Goal: Task Accomplishment & Management: Manage account settings

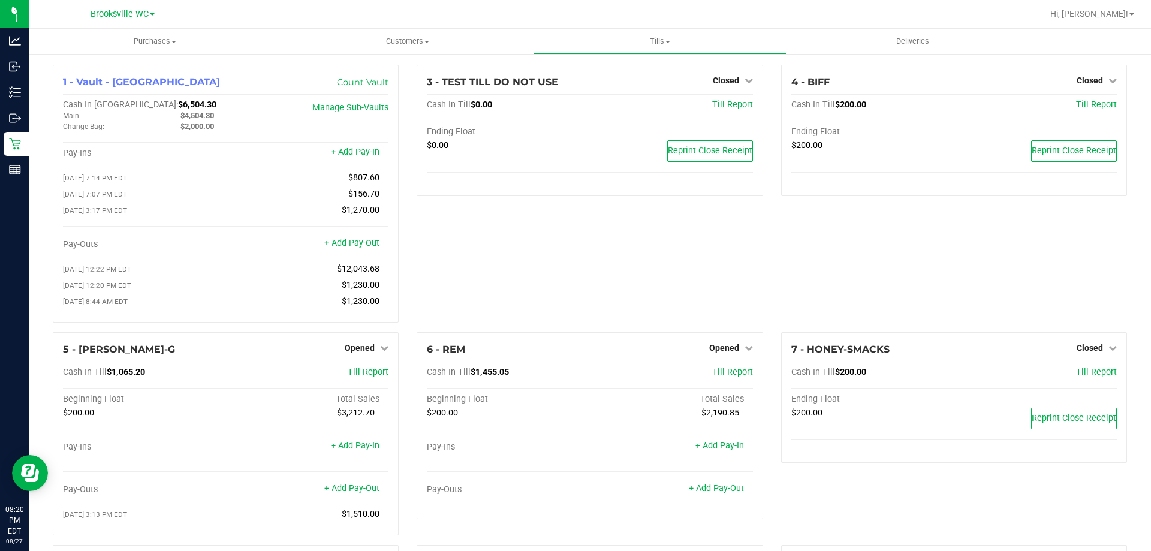
click at [535, 275] on div "3 - TEST TILL DO NOT USE Closed Open Till Cash In Till $0.00 Till Report Ending…" at bounding box center [590, 198] width 364 height 267
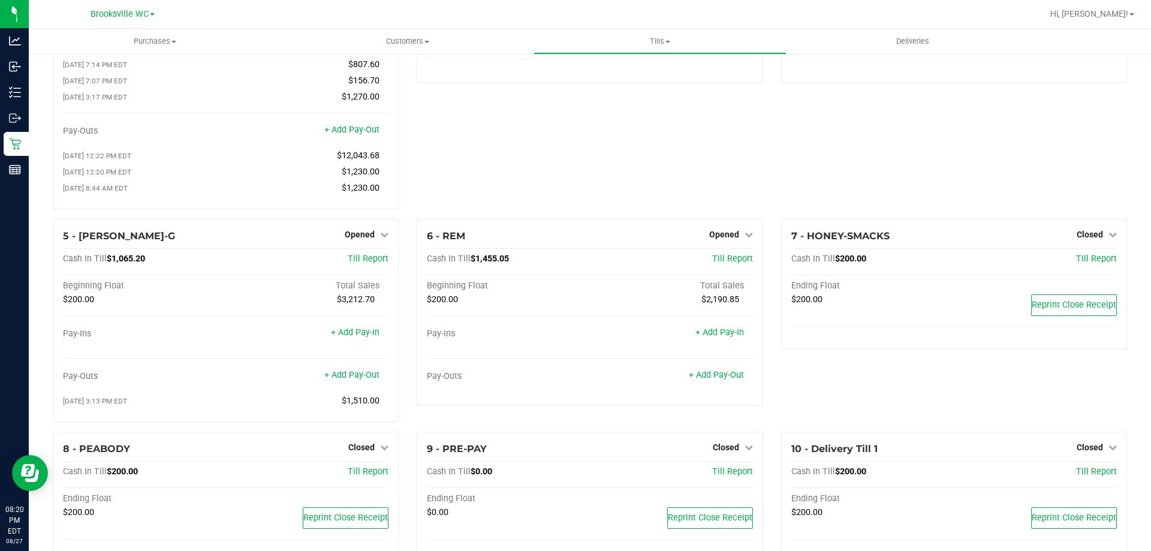
scroll to position [92, 0]
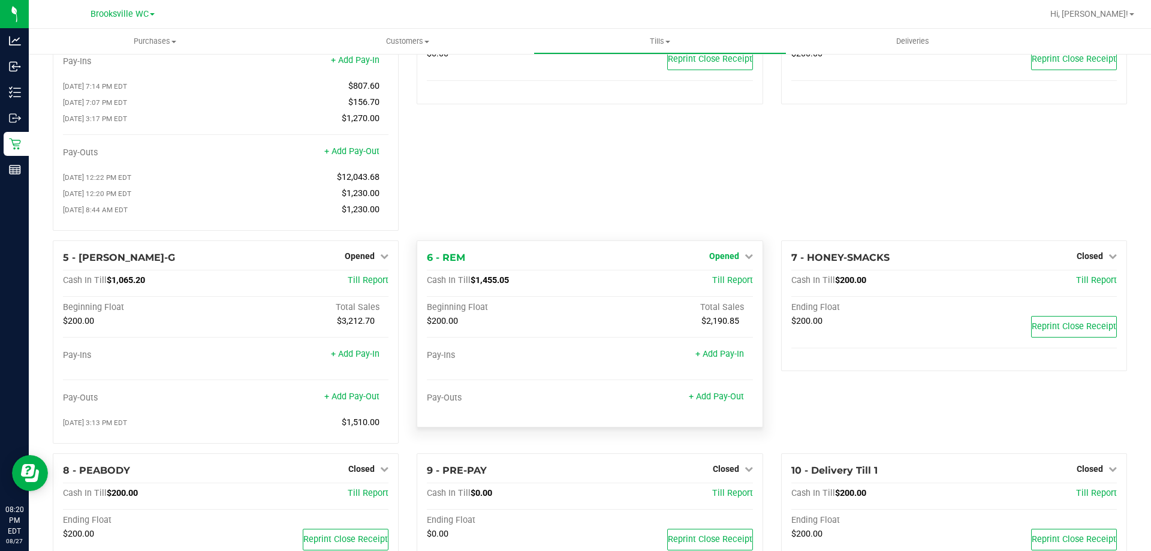
click at [737, 261] on link "Opened" at bounding box center [731, 256] width 44 height 10
click at [728, 258] on span "Opened" at bounding box center [724, 256] width 30 height 10
click at [729, 285] on link "Close Till" at bounding box center [725, 281] width 32 height 10
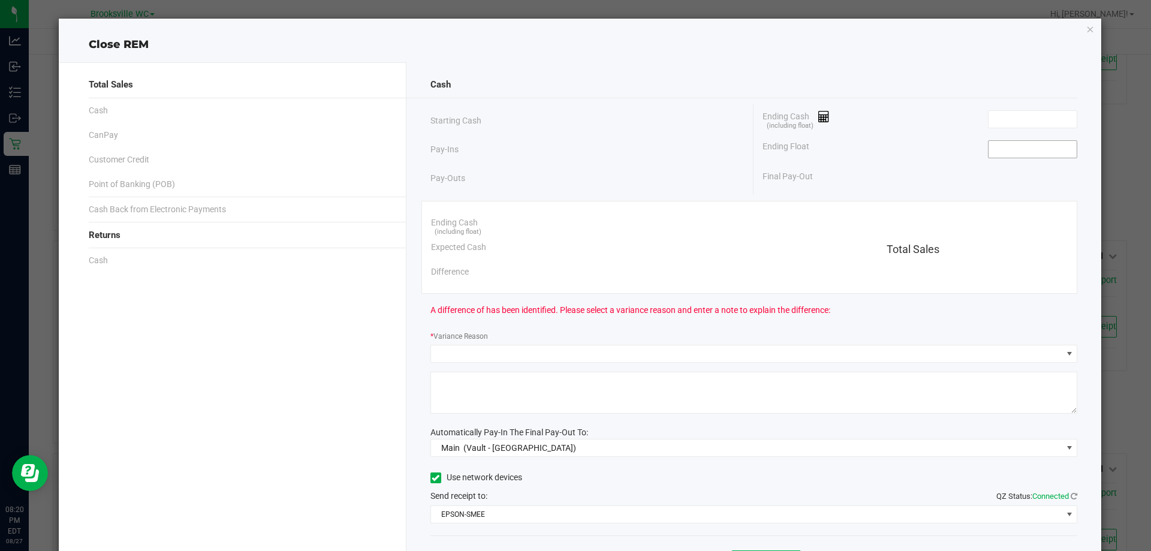
click at [1006, 143] on span at bounding box center [1032, 149] width 89 height 18
click at [1005, 145] on input at bounding box center [1032, 149] width 88 height 17
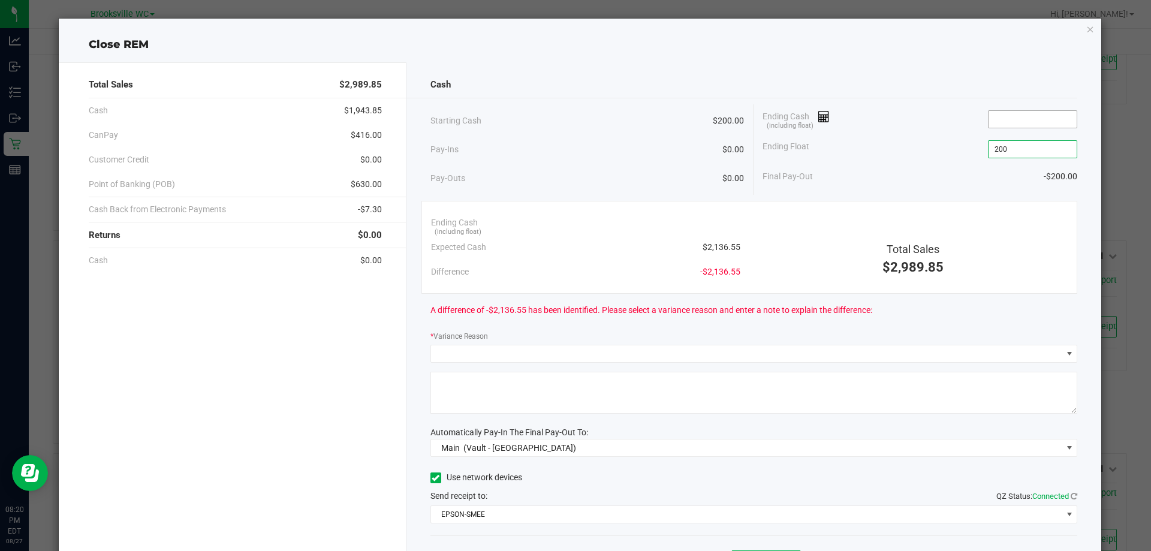
type input "$200.00"
click at [1003, 120] on input at bounding box center [1032, 119] width 88 height 17
type input "1"
click at [955, 82] on div "Cash" at bounding box center [753, 85] width 647 height 26
click at [1023, 117] on input "21326.85" at bounding box center [1032, 119] width 88 height 17
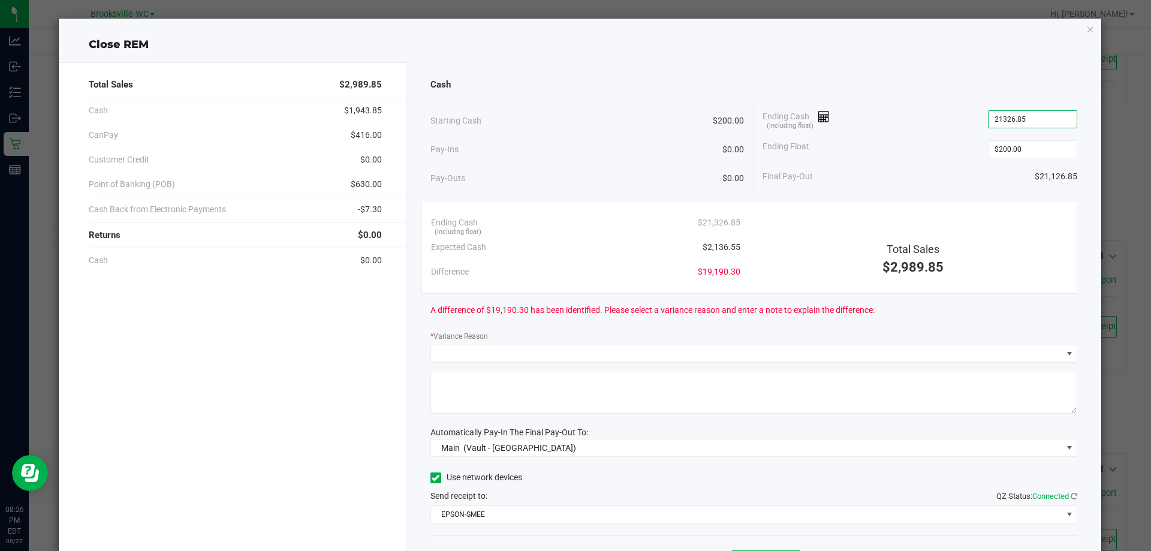
click at [1025, 117] on input "21326.85" at bounding box center [1032, 119] width 88 height 17
click at [1005, 119] on input "21326.85" at bounding box center [1032, 119] width 88 height 17
click at [1026, 94] on div "Cash" at bounding box center [753, 85] width 647 height 26
click at [1054, 123] on input "2136.85" at bounding box center [1032, 119] width 88 height 17
click at [1053, 123] on input "2136.85" at bounding box center [1032, 119] width 88 height 17
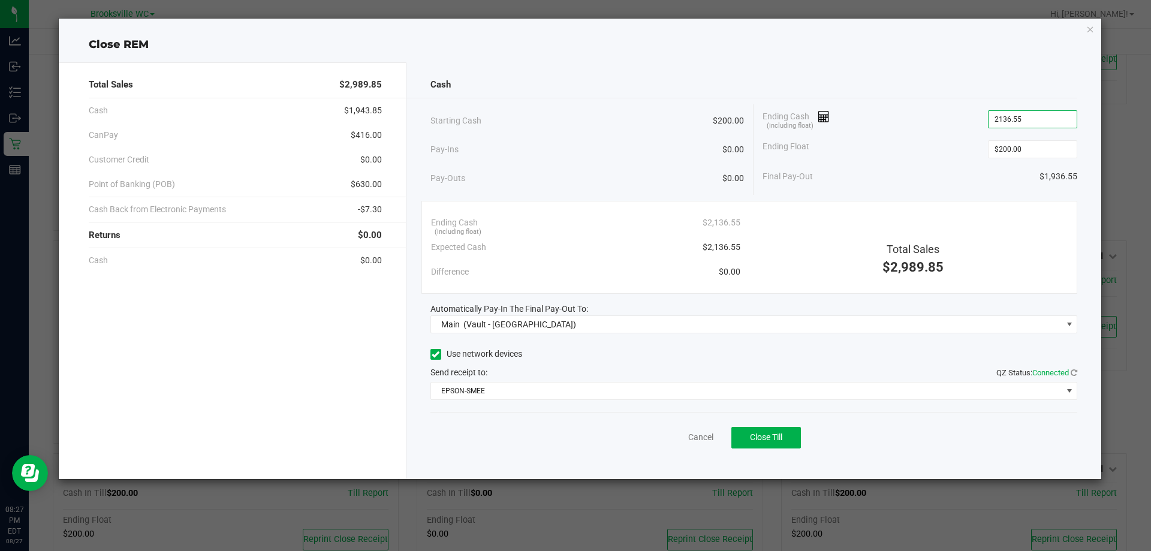
type input "$2,136.55"
click at [1031, 79] on div "Cash" at bounding box center [753, 85] width 647 height 26
click at [767, 435] on span "Close Till" at bounding box center [766, 437] width 32 height 10
click at [1090, 26] on icon "button" at bounding box center [1090, 29] width 8 height 14
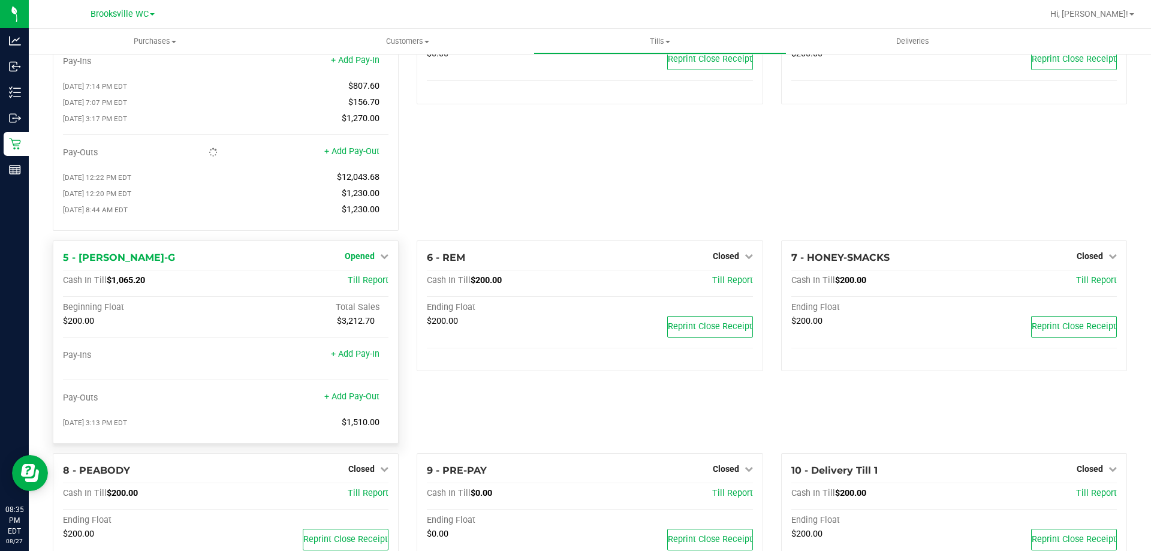
click at [363, 261] on span "Opened" at bounding box center [360, 256] width 30 height 10
click at [369, 285] on link "Close Till" at bounding box center [361, 281] width 32 height 10
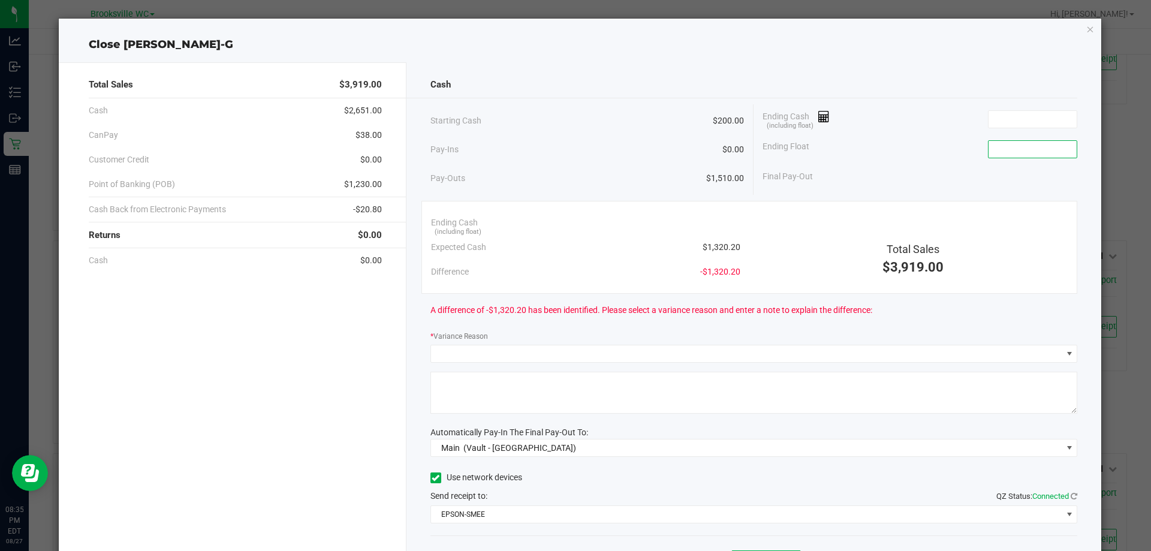
click at [1017, 155] on input at bounding box center [1032, 149] width 88 height 17
type input "$200.00"
click at [1005, 113] on input at bounding box center [1032, 119] width 88 height 17
click at [977, 92] on div "Cash" at bounding box center [753, 85] width 647 height 26
click at [1006, 117] on input "1319.25" at bounding box center [1032, 119] width 88 height 17
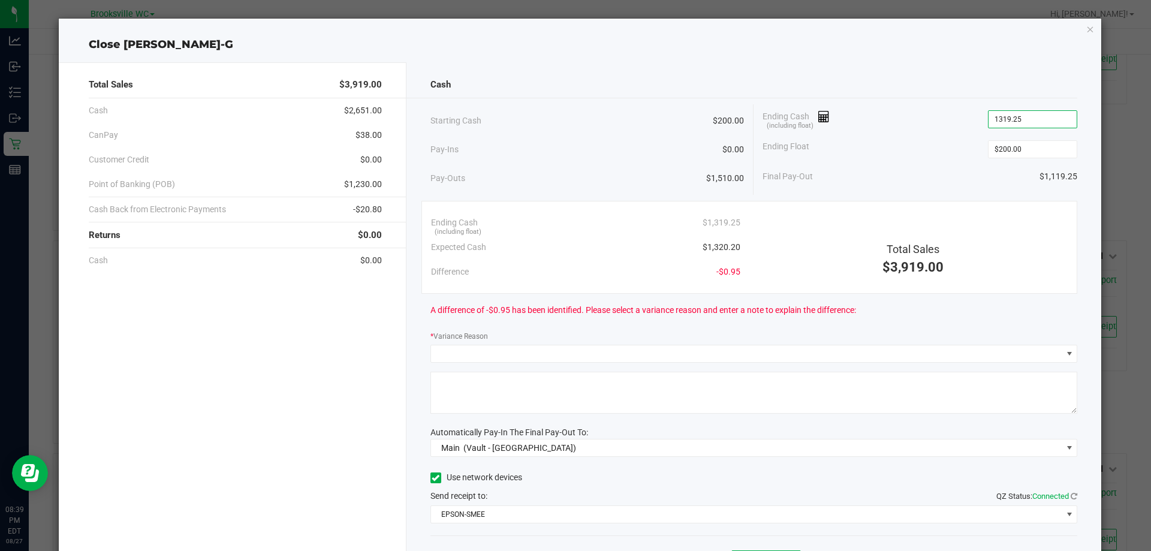
click at [1002, 117] on input "1319.25" at bounding box center [1032, 119] width 88 height 17
click at [1018, 84] on div "Cash" at bounding box center [753, 85] width 647 height 26
click at [1044, 112] on input "1320.25" at bounding box center [1032, 119] width 88 height 17
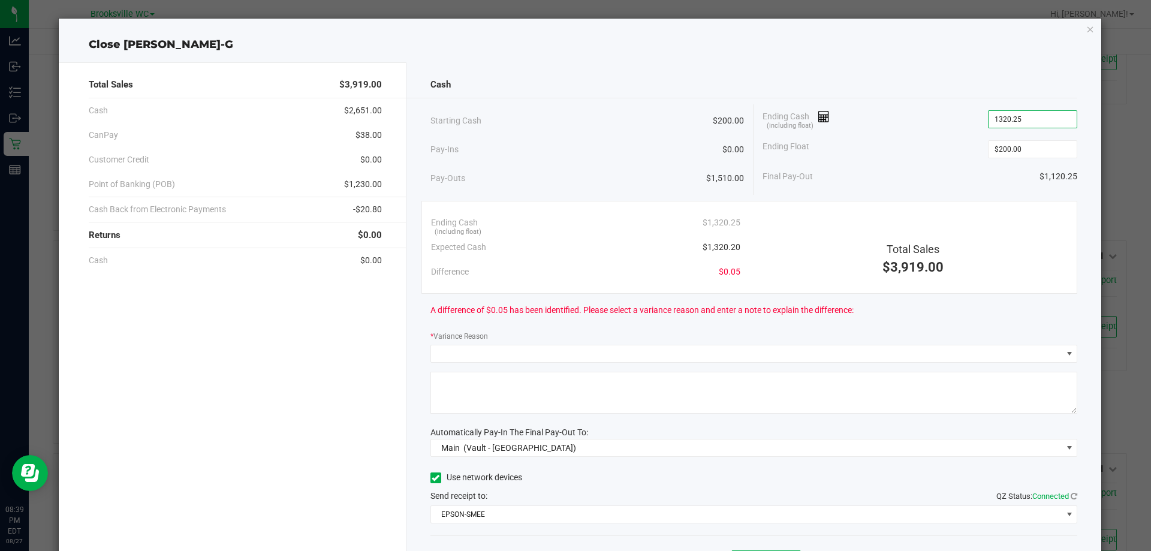
click at [1040, 118] on input "1320.25" at bounding box center [1032, 119] width 88 height 17
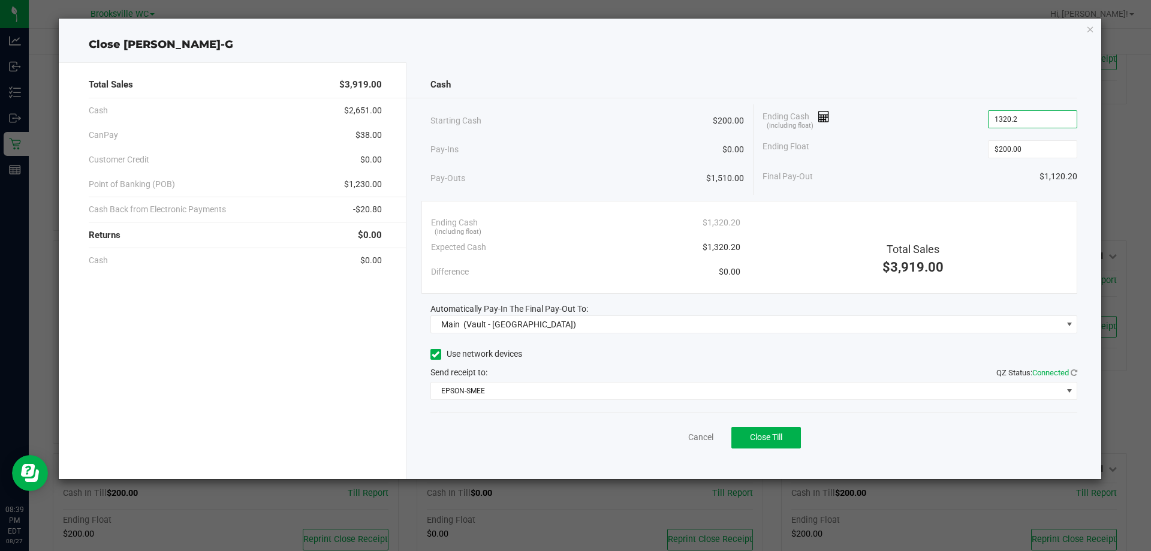
type input "$1,320.20"
click at [1012, 82] on div "Cash" at bounding box center [753, 85] width 647 height 26
click at [714, 41] on div "Close BECKY-G" at bounding box center [580, 45] width 1043 height 16
click at [875, 74] on div "Cash" at bounding box center [753, 85] width 647 height 26
click at [876, 70] on div "Cash Starting Cash $200.00 Pay-Ins $0.00 Pay-Outs $1,510.00 Ending Cash (includ…" at bounding box center [753, 270] width 695 height 417
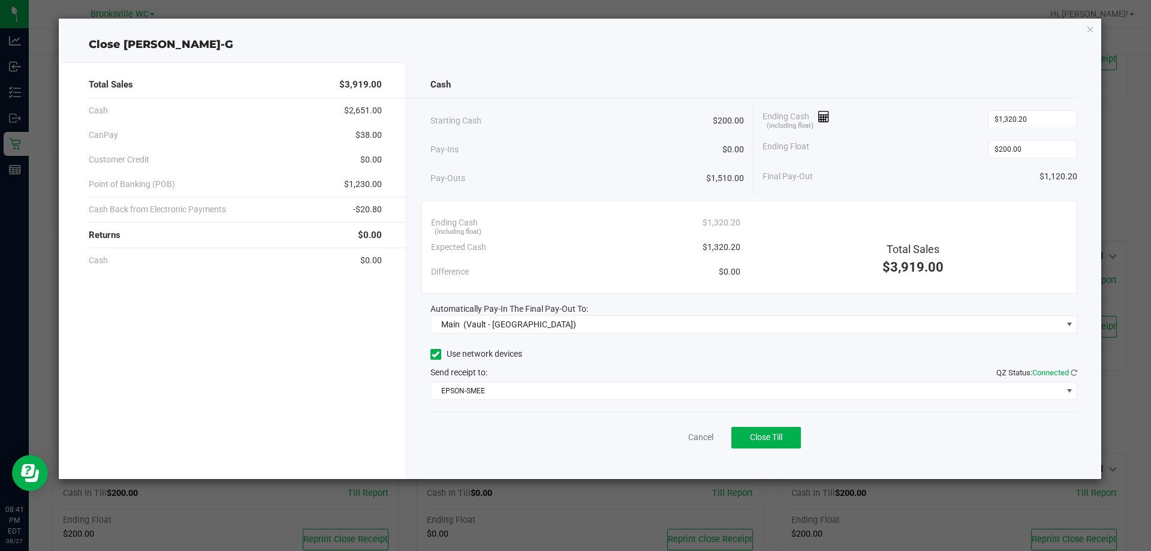
click at [737, 85] on div "Cash" at bounding box center [753, 85] width 647 height 26
click at [999, 54] on div "Total Sales $3,919.00 Cash $2,651.00 CanPay $38.00 Customer Credit $0.00 Point …" at bounding box center [580, 266] width 1043 height 426
click at [768, 439] on span "Close Till" at bounding box center [766, 437] width 32 height 10
click at [1086, 32] on icon "button" at bounding box center [1090, 29] width 8 height 14
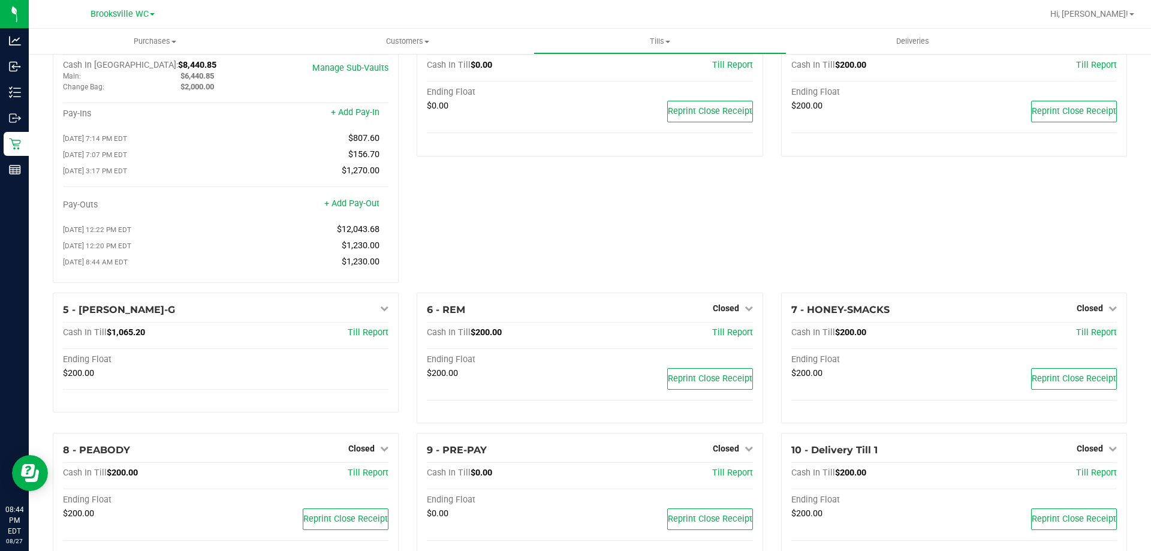
scroll to position [0, 0]
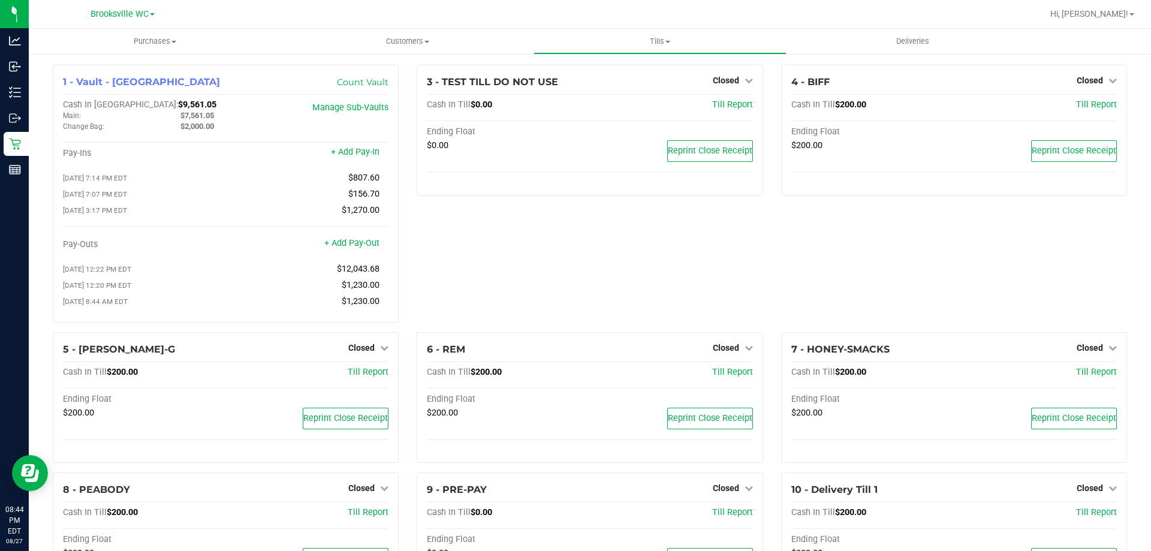
click at [491, 247] on div "3 - TEST TILL DO NOT USE Closed Open Till Cash In Till $0.00 Till Report Ending…" at bounding box center [590, 198] width 364 height 267
click at [663, 35] on uib-tab-heading "Tills Manage tills Reconcile e-payments" at bounding box center [659, 41] width 251 height 24
click at [632, 91] on span "Reconcile e-payments" at bounding box center [592, 87] width 119 height 10
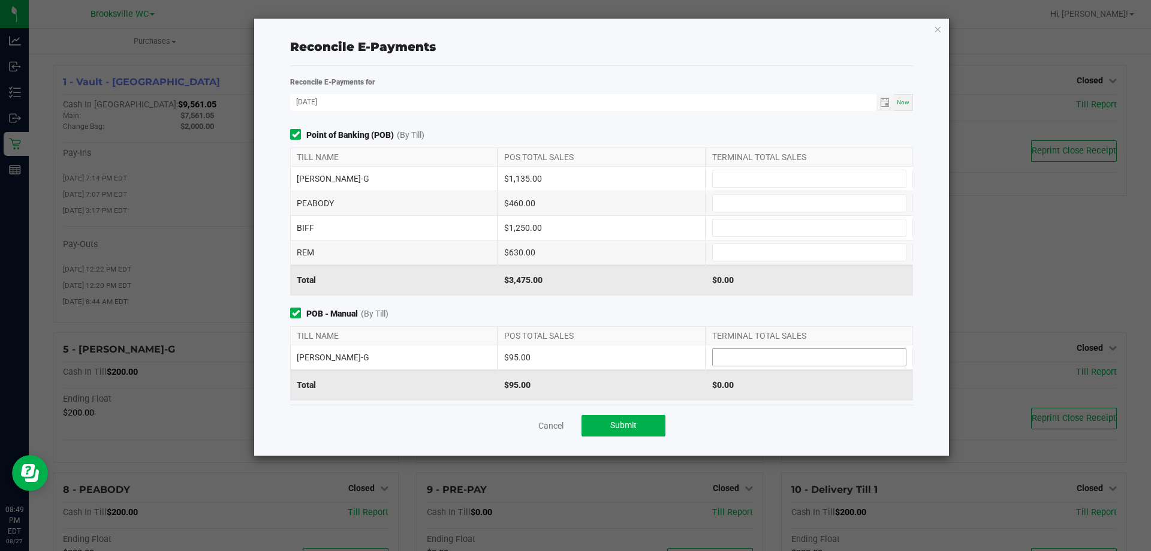
click at [714, 353] on input at bounding box center [809, 357] width 193 height 17
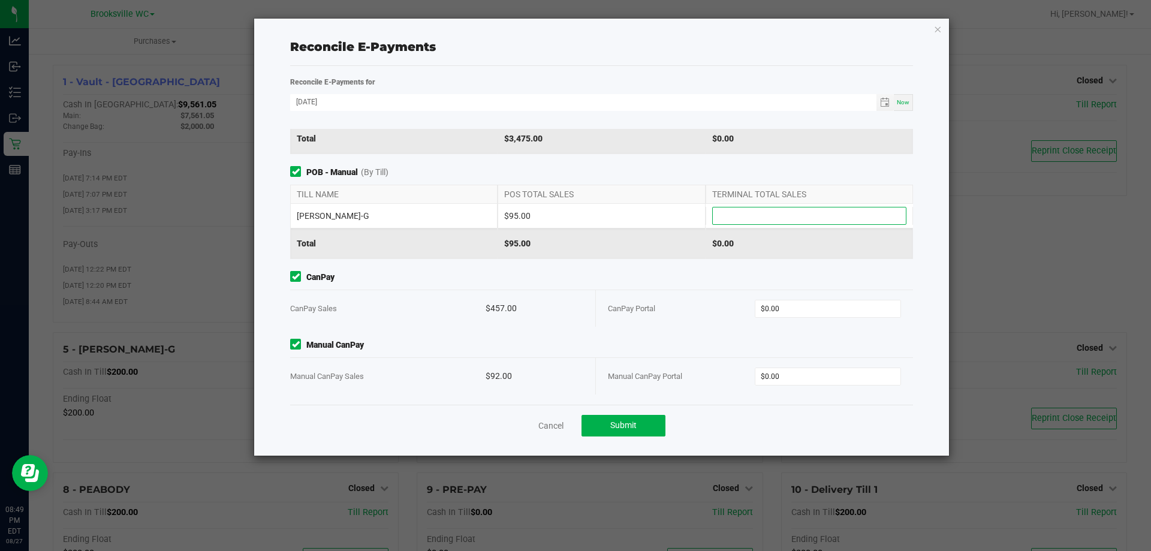
scroll to position [142, 0]
click at [777, 309] on input "0" at bounding box center [828, 308] width 146 height 17
paste input "457"
type input "$457.00"
click at [685, 288] on div "CanPay CanPay Sales $457.00 CanPay Portal $457.00" at bounding box center [601, 298] width 641 height 56
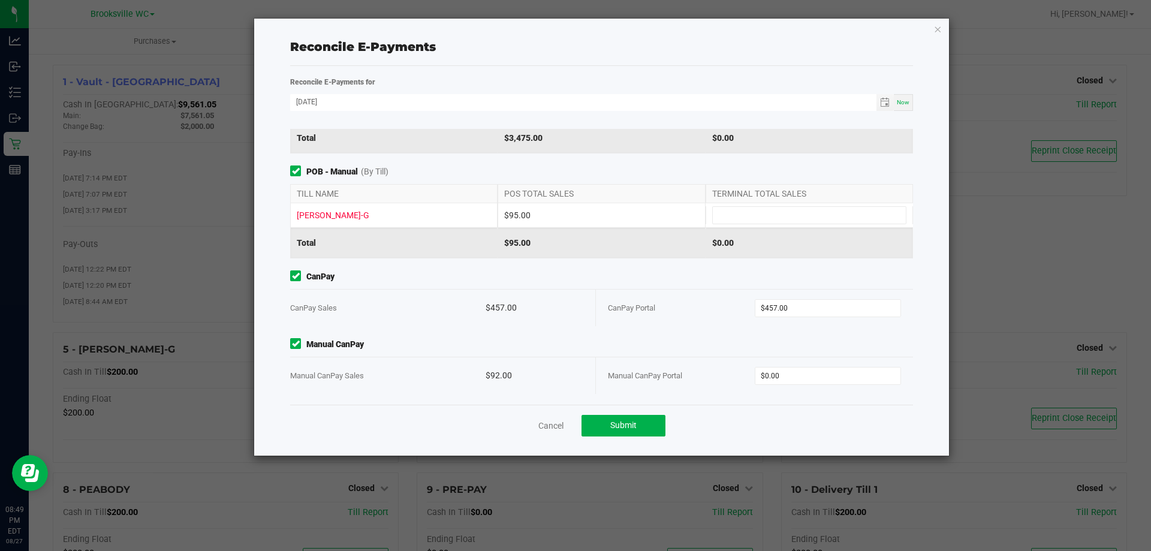
click at [647, 179] on div "POB - Manual (By Till) TILL NAME POS TOTAL SALES TERMINAL TOTAL SALES BECKY-G $…" at bounding box center [601, 211] width 641 height 93
click at [771, 375] on input "0" at bounding box center [828, 375] width 146 height 17
paste input "187"
type input "$187.00"
click at [626, 336] on div "Point of Banking (POB) (By Till) TILL NAME POS TOTAL SALES TERMINAL TOTAL SALES…" at bounding box center [601, 267] width 641 height 276
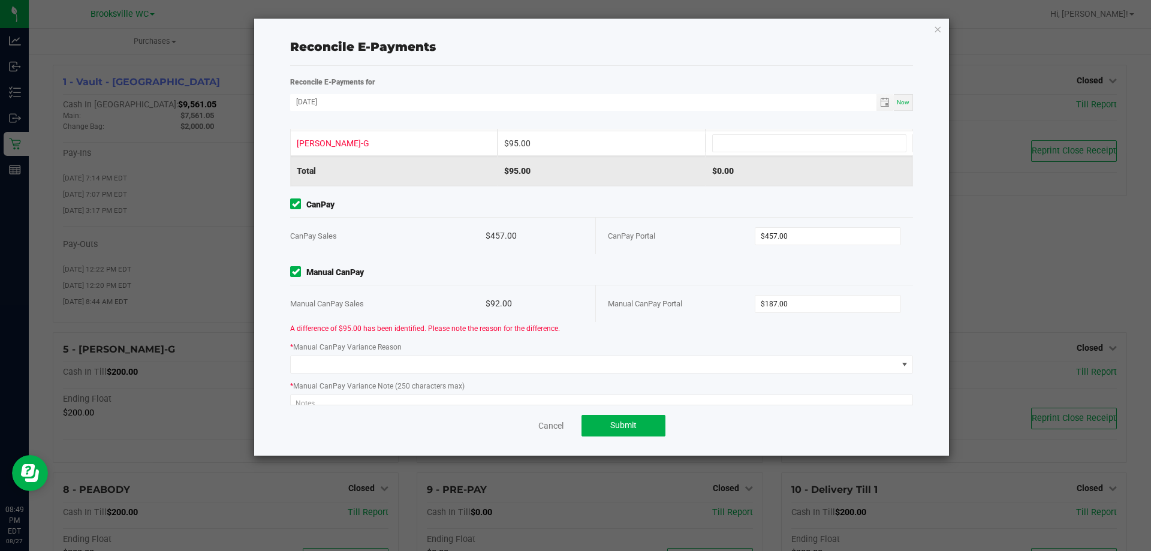
scroll to position [193, 0]
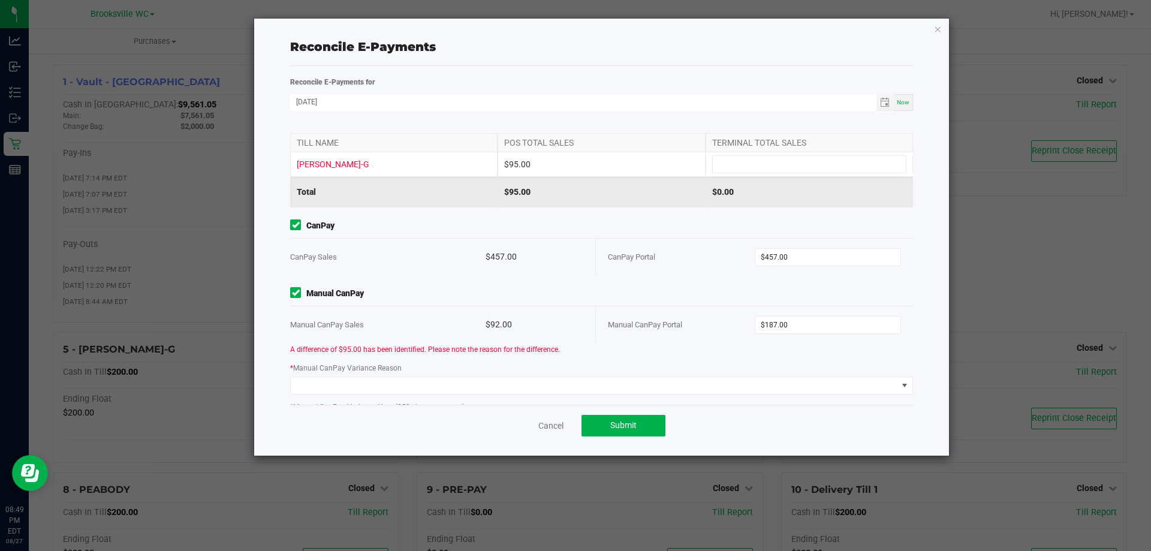
click at [509, 309] on div "$92.00" at bounding box center [535, 324] width 98 height 37
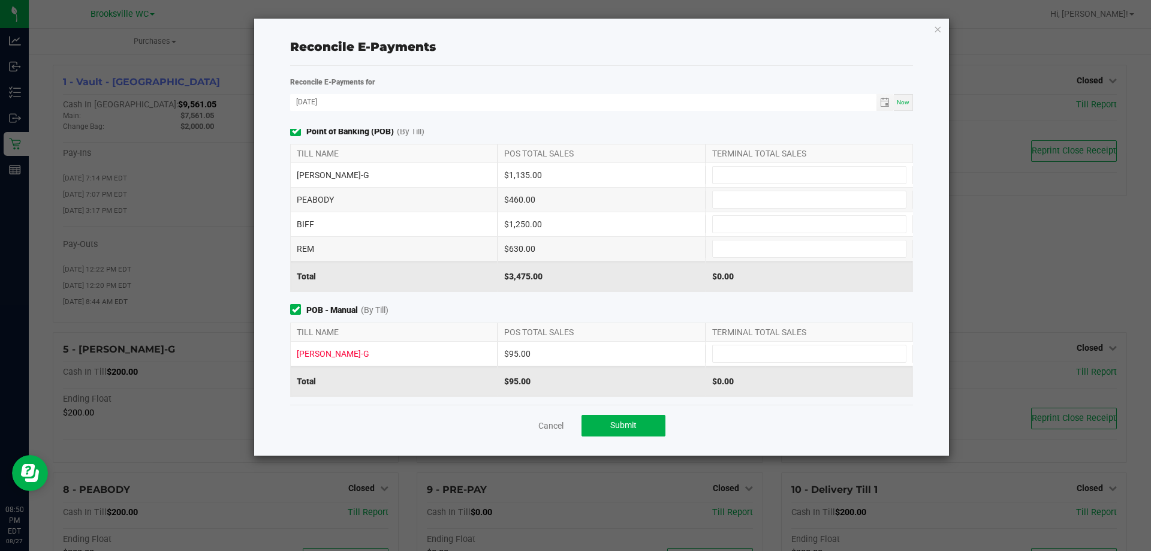
scroll to position [0, 0]
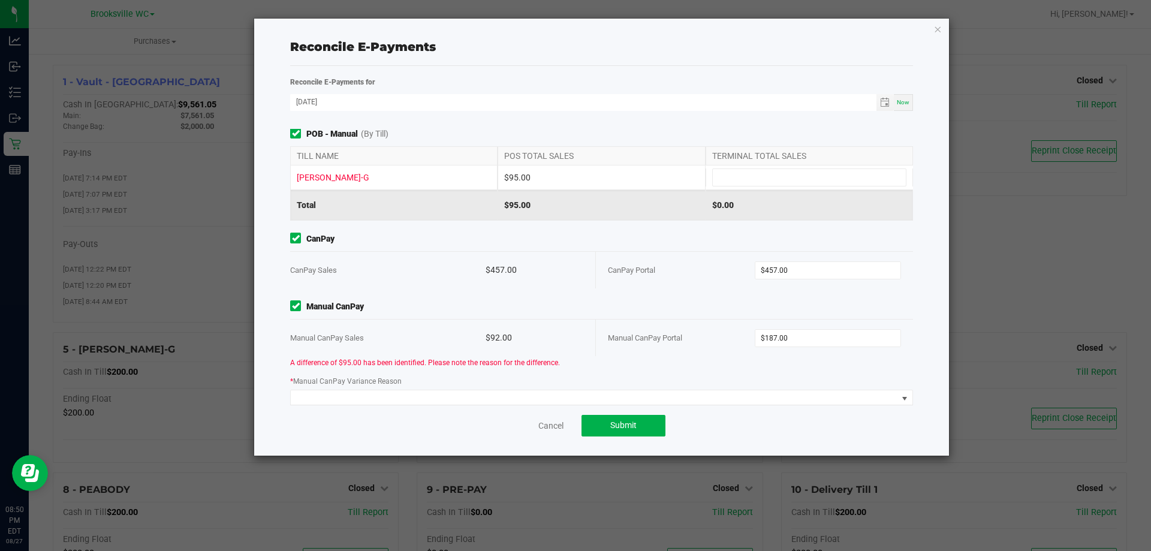
click at [590, 263] on div "CanPay Sales $457.00" at bounding box center [443, 270] width 306 height 37
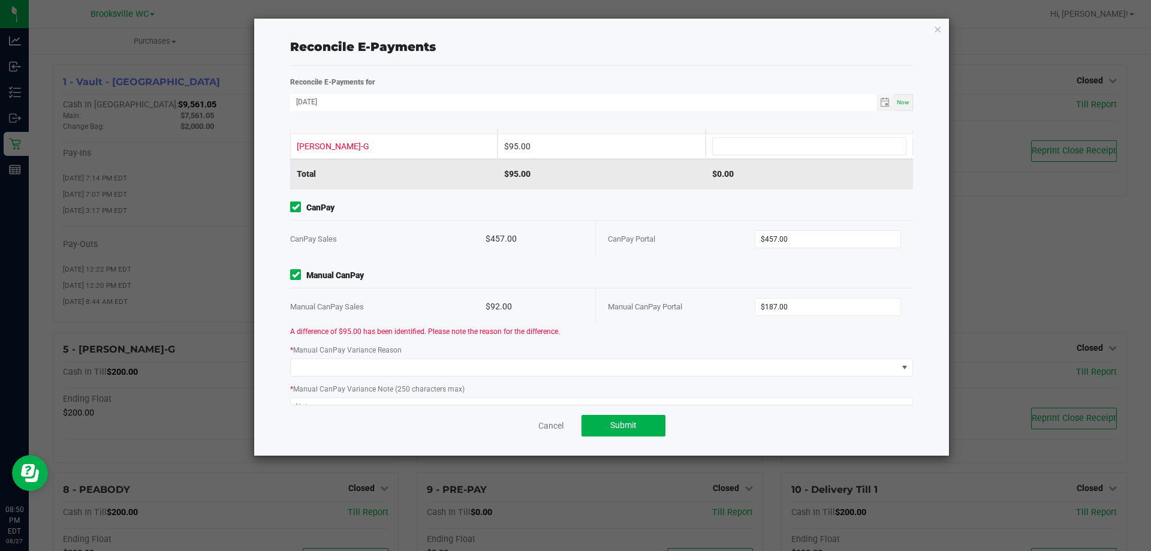
scroll to position [240, 0]
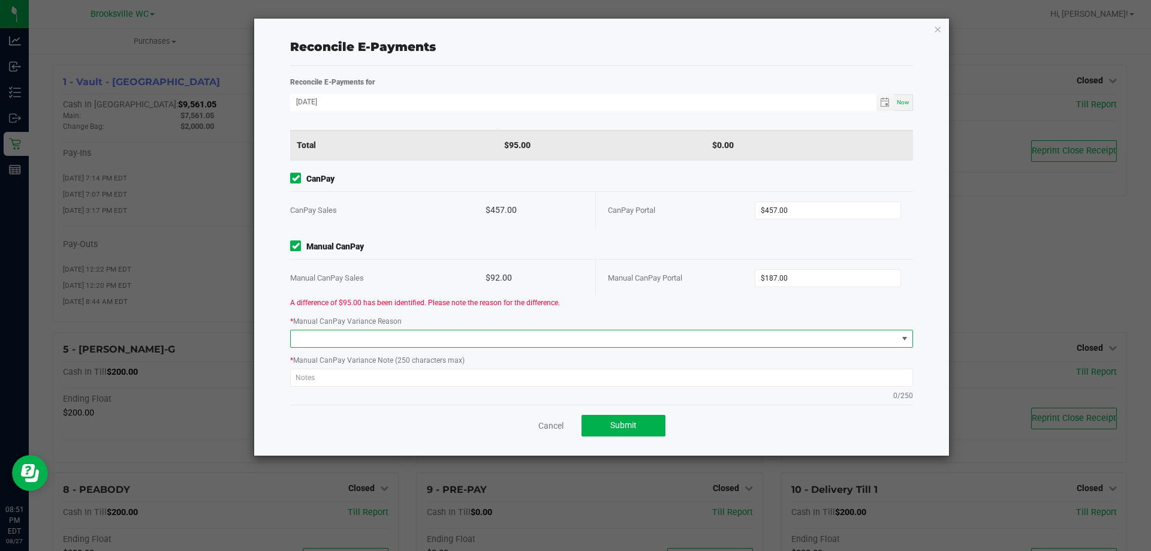
click at [644, 336] on span at bounding box center [594, 338] width 607 height 17
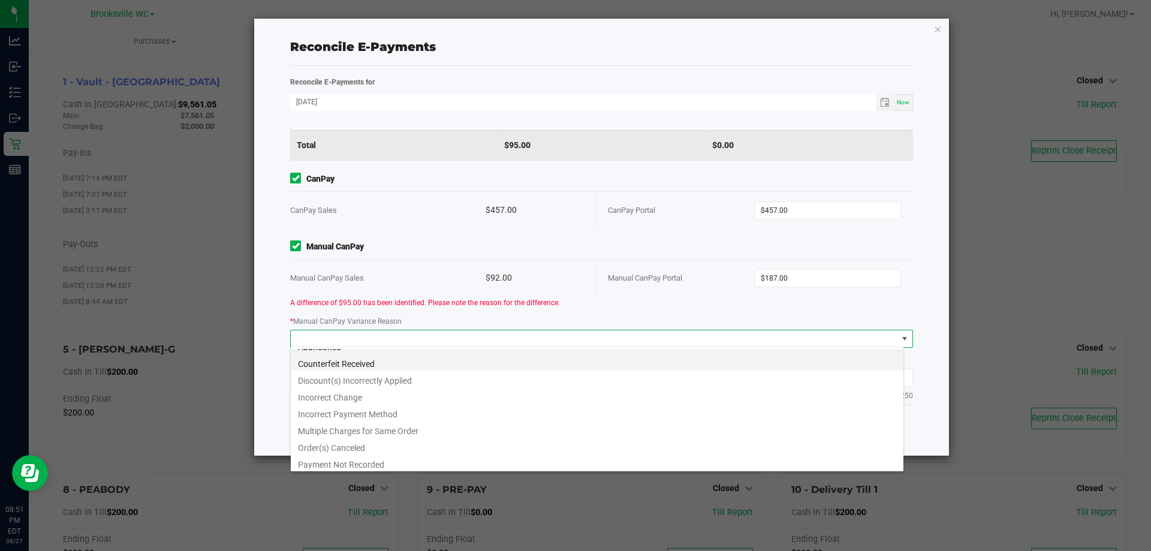
scroll to position [14, 0]
click at [608, 339] on span at bounding box center [594, 338] width 607 height 17
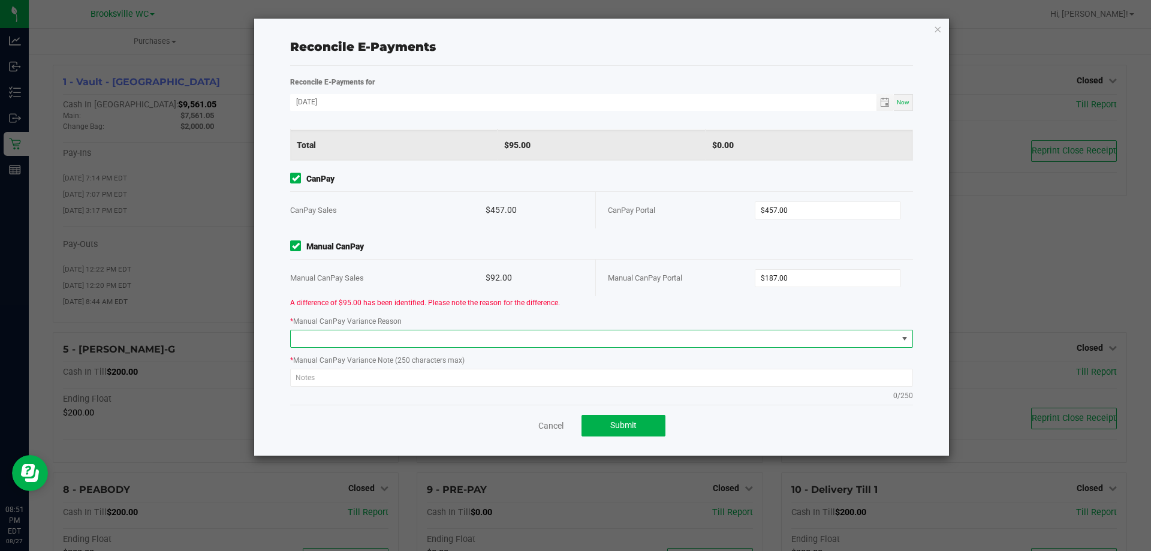
click at [625, 306] on div "A difference of $95.00 has been identified. Please note the reason for the diff…" at bounding box center [601, 302] width 641 height 13
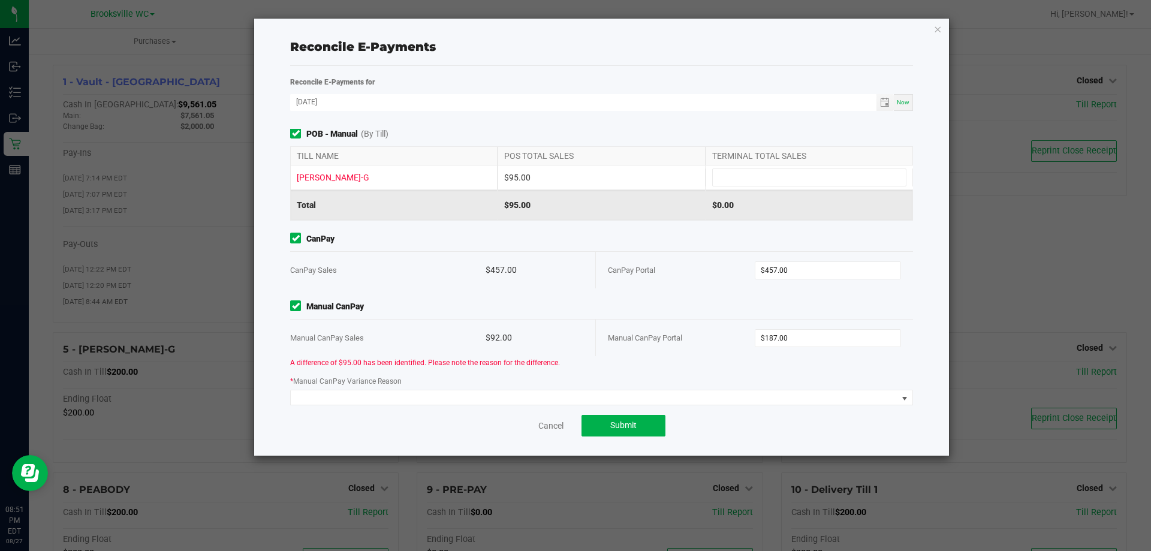
click at [565, 281] on div "$457.00" at bounding box center [535, 270] width 98 height 37
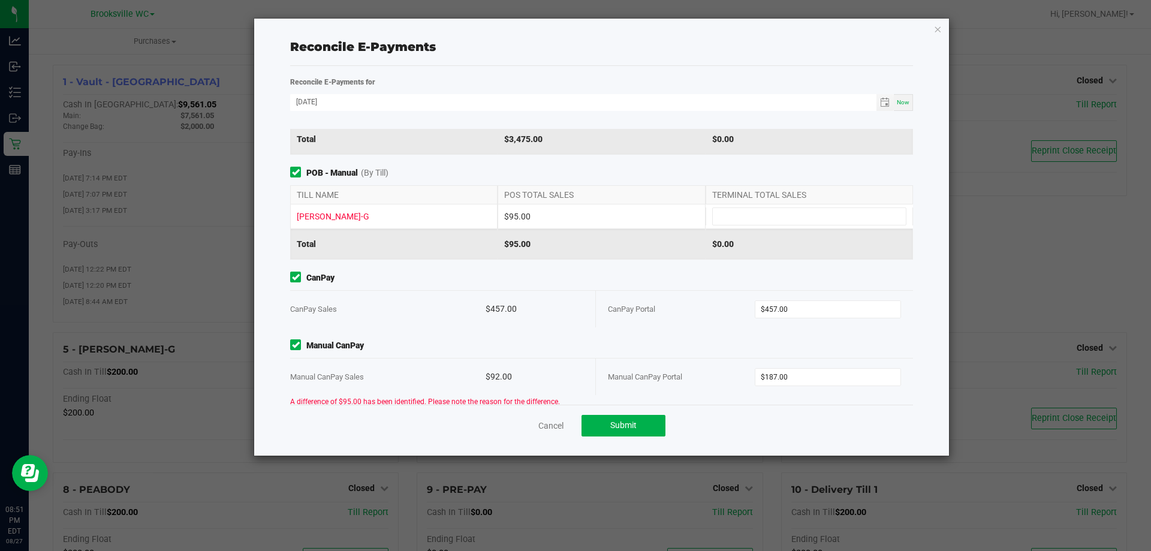
scroll to position [120, 0]
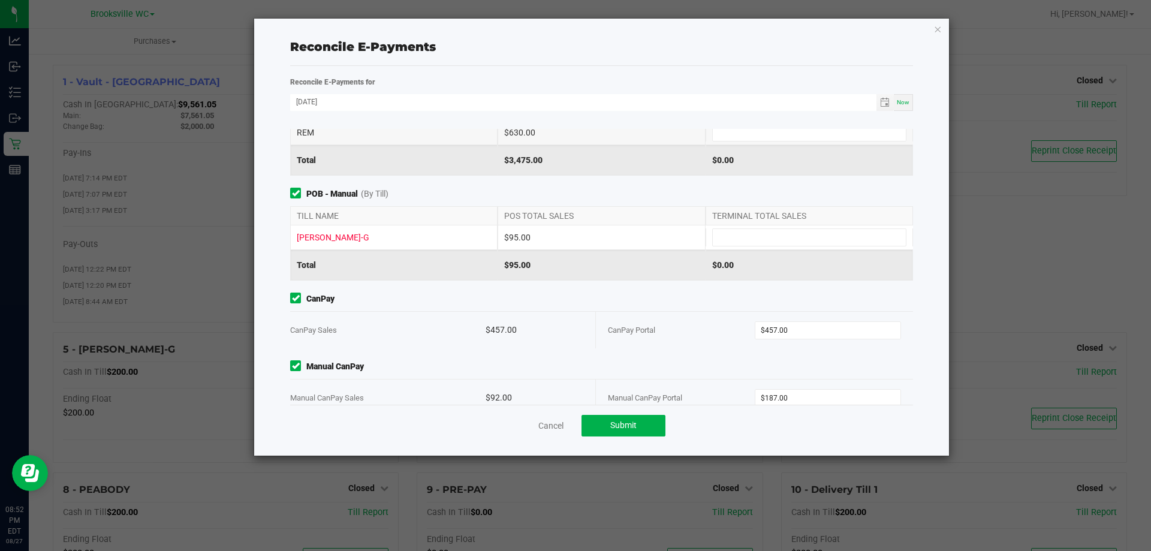
click at [593, 292] on div "Point of Banking (POB) (By Till) TILL NAME POS TOTAL SALES TERMINAL TOTAL SALES…" at bounding box center [601, 267] width 641 height 276
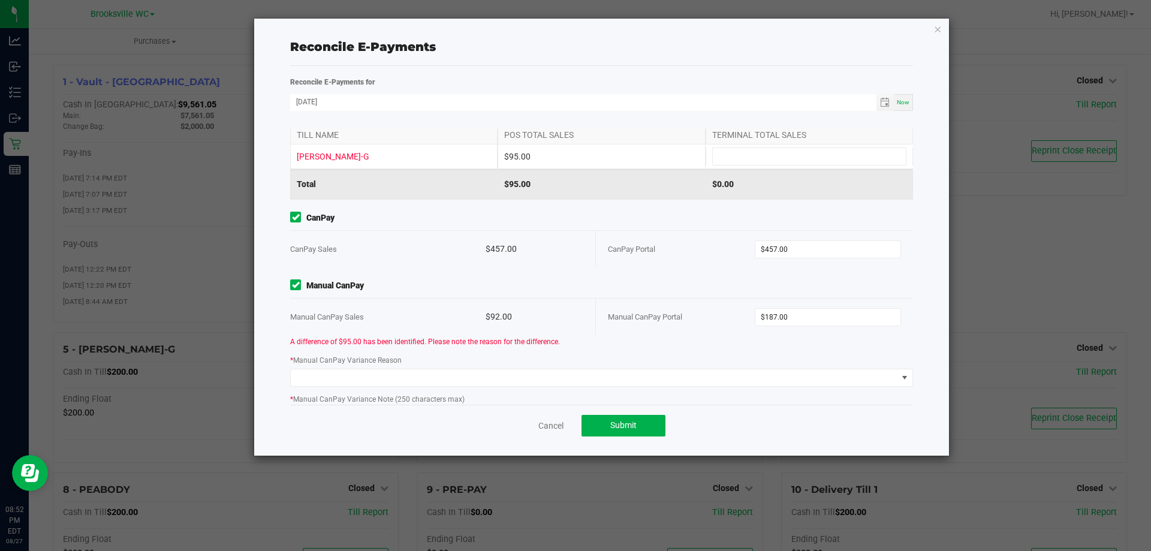
scroll to position [180, 0]
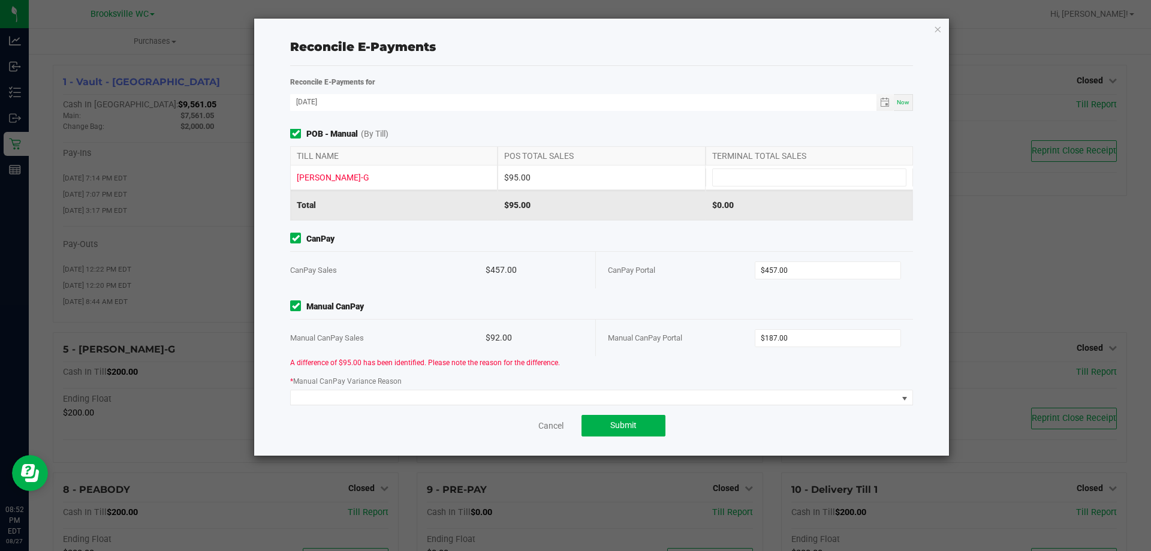
click at [529, 259] on div "$457.00" at bounding box center [535, 270] width 98 height 37
click at [763, 173] on input at bounding box center [809, 177] width 193 height 17
click at [728, 171] on input at bounding box center [809, 177] width 193 height 17
click at [730, 171] on input at bounding box center [809, 177] width 193 height 17
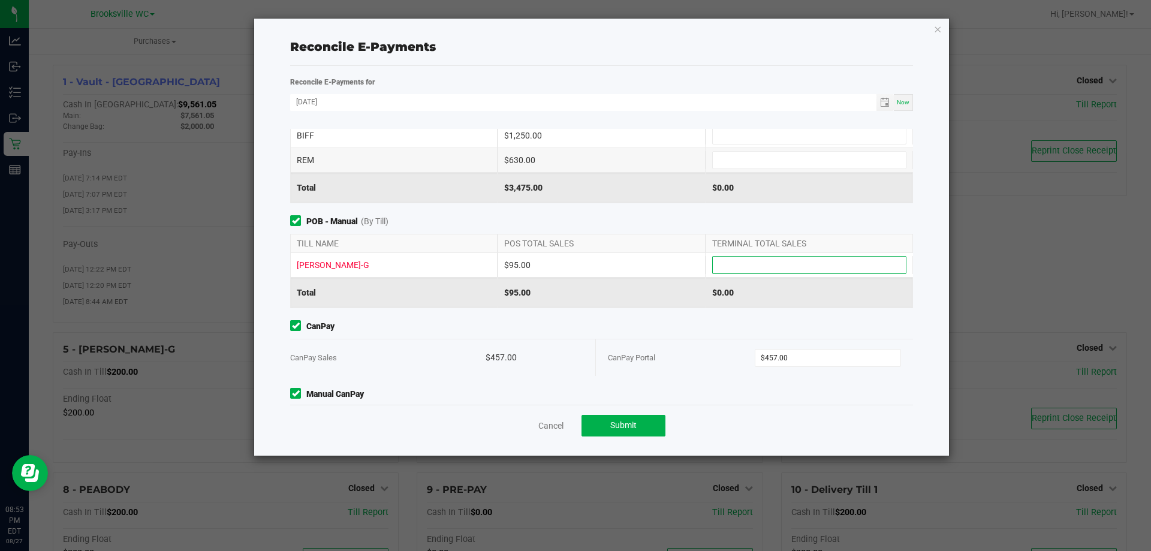
scroll to position [0, 0]
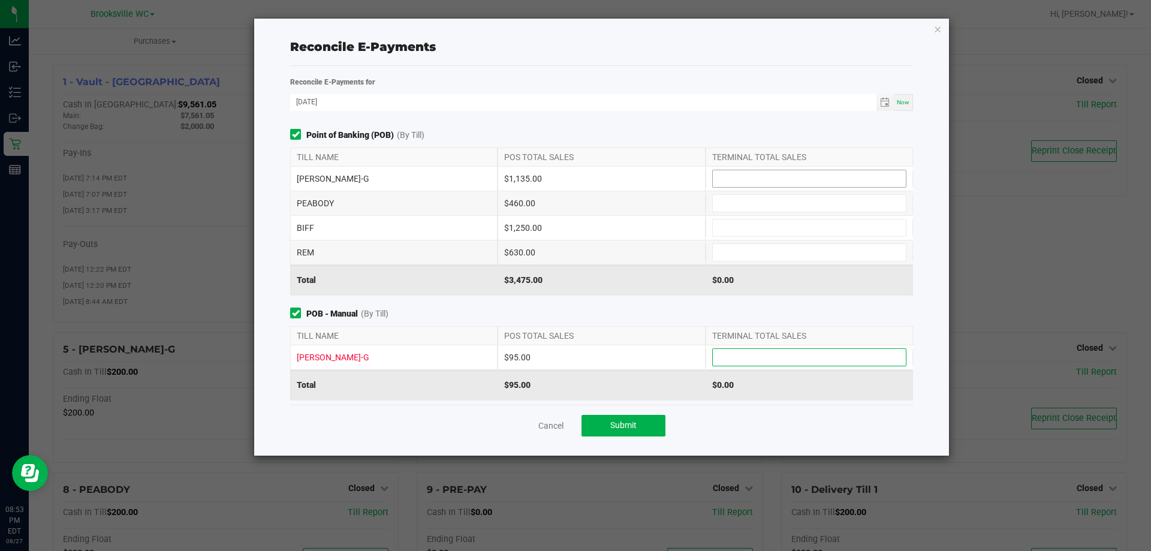
click at [725, 173] on input at bounding box center [809, 178] width 193 height 17
type input "$1,135.00"
click at [721, 206] on input at bounding box center [809, 203] width 193 height 17
click at [724, 255] on input at bounding box center [809, 252] width 193 height 17
type input "$630.00"
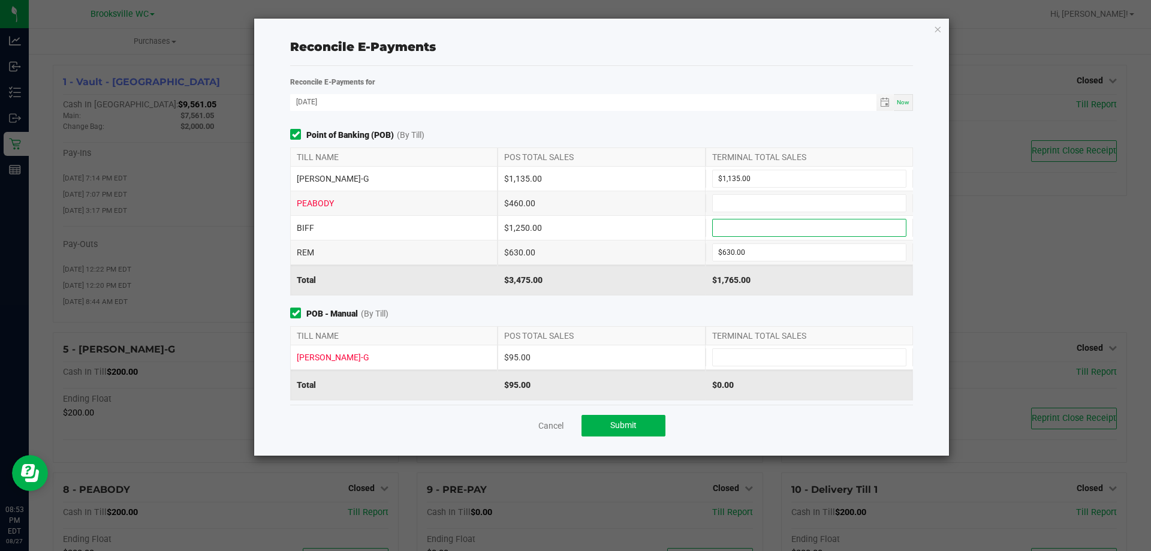
click at [745, 222] on input at bounding box center [809, 227] width 193 height 17
click at [744, 197] on input at bounding box center [809, 203] width 193 height 17
click at [726, 234] on input at bounding box center [809, 227] width 193 height 17
type input "$1,250.00"
click at [717, 204] on input at bounding box center [809, 203] width 193 height 17
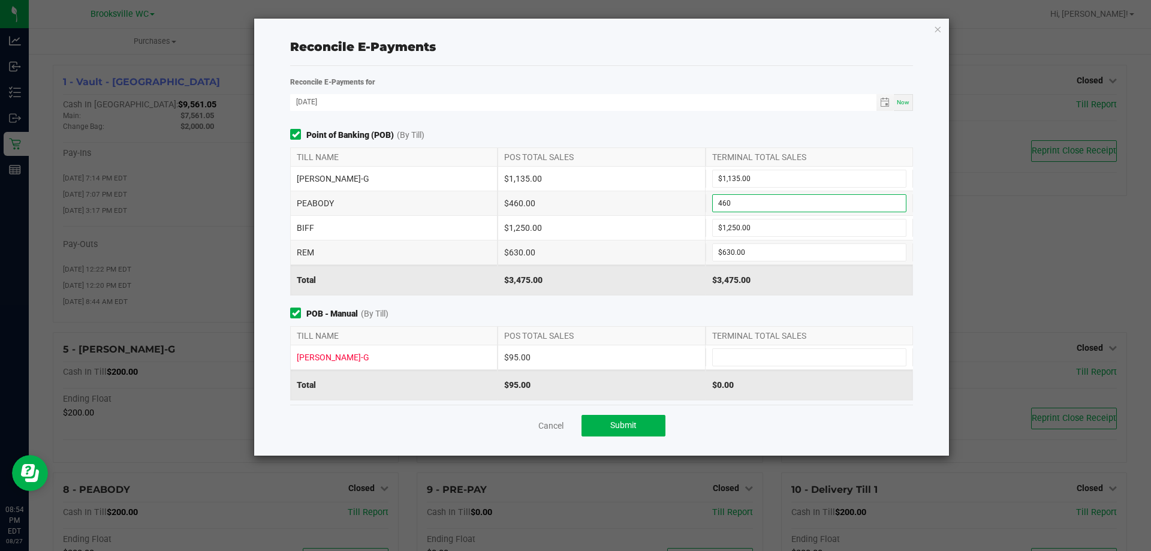
type input "$460.00"
click at [553, 231] on div "$1,250.00" at bounding box center [601, 228] width 207 height 24
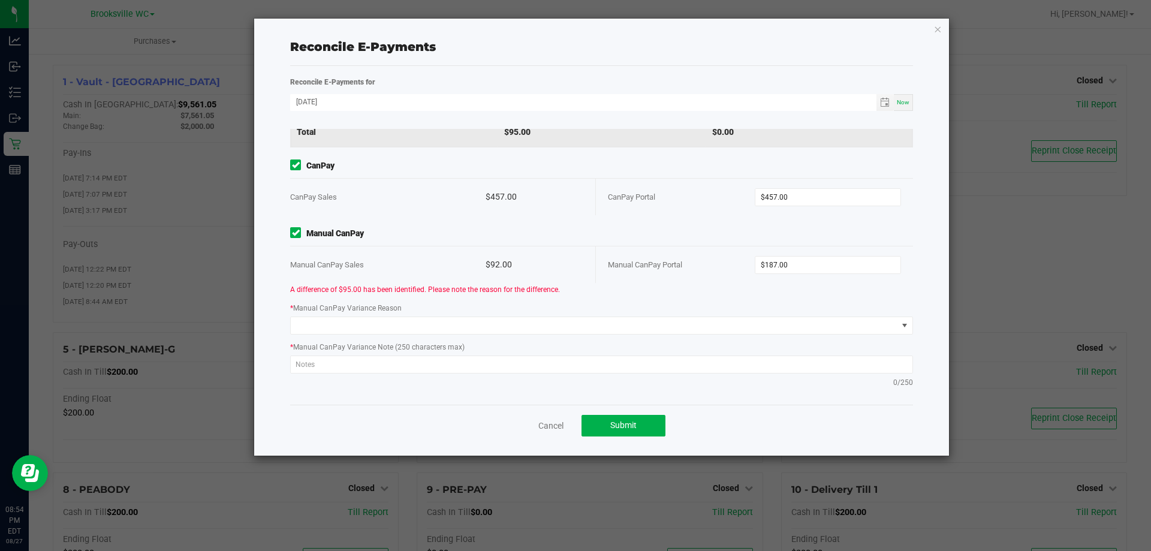
scroll to position [193, 0]
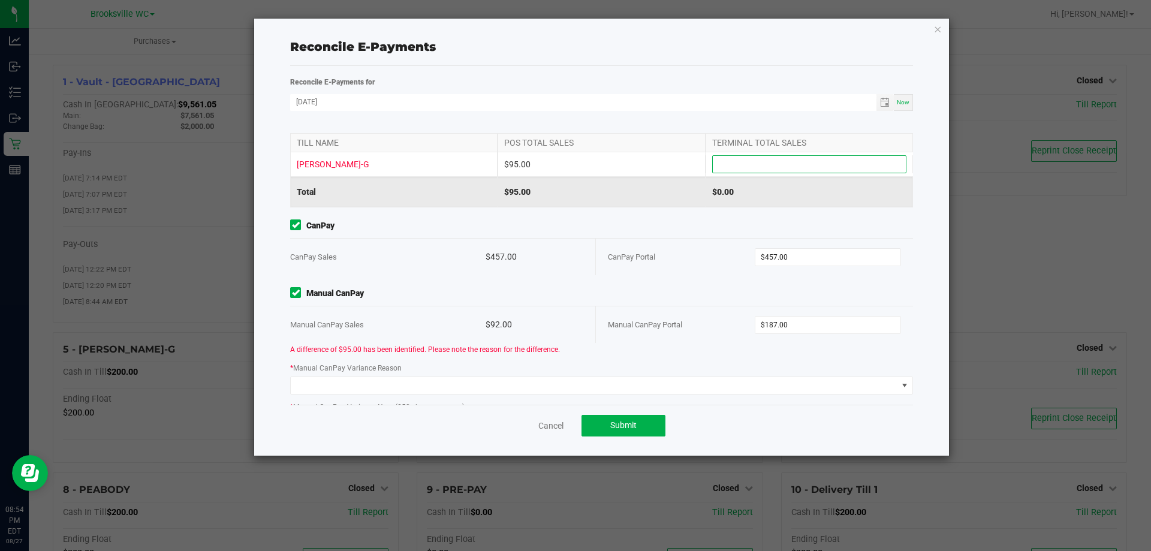
click at [730, 160] on input at bounding box center [809, 164] width 193 height 17
click at [736, 161] on input at bounding box center [809, 164] width 193 height 17
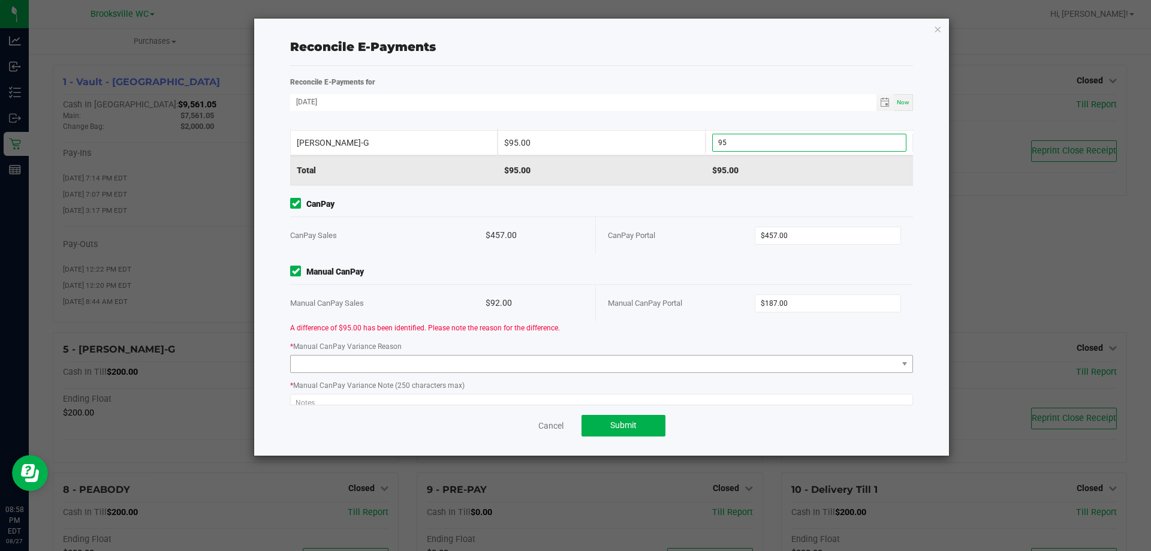
scroll to position [253, 0]
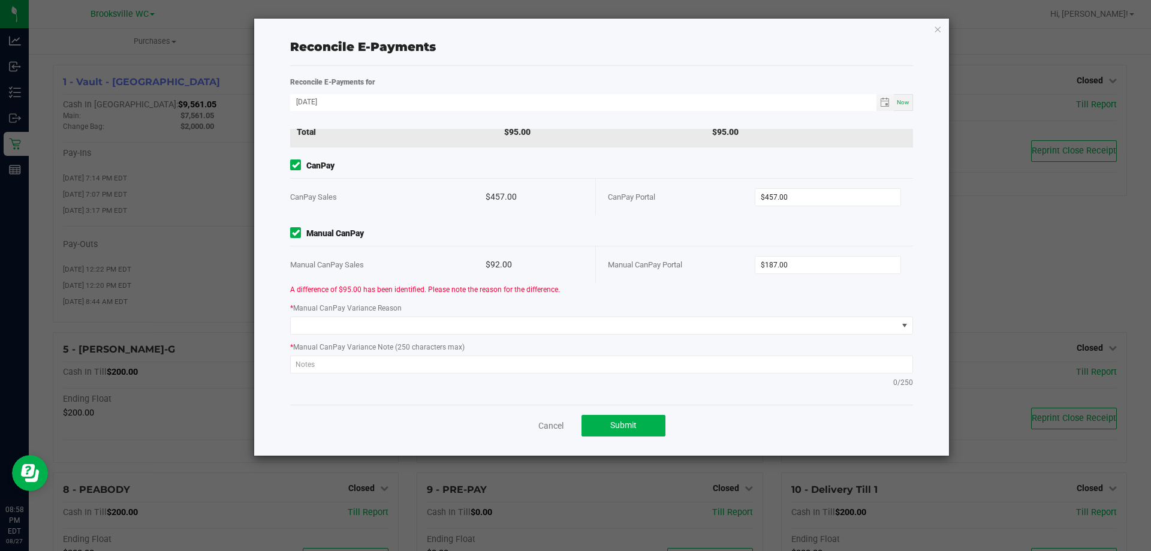
type input "$95.00"
click at [490, 299] on div "A difference of $95.00 has been identified. Please note the reason for the diff…" at bounding box center [601, 338] width 641 height 111
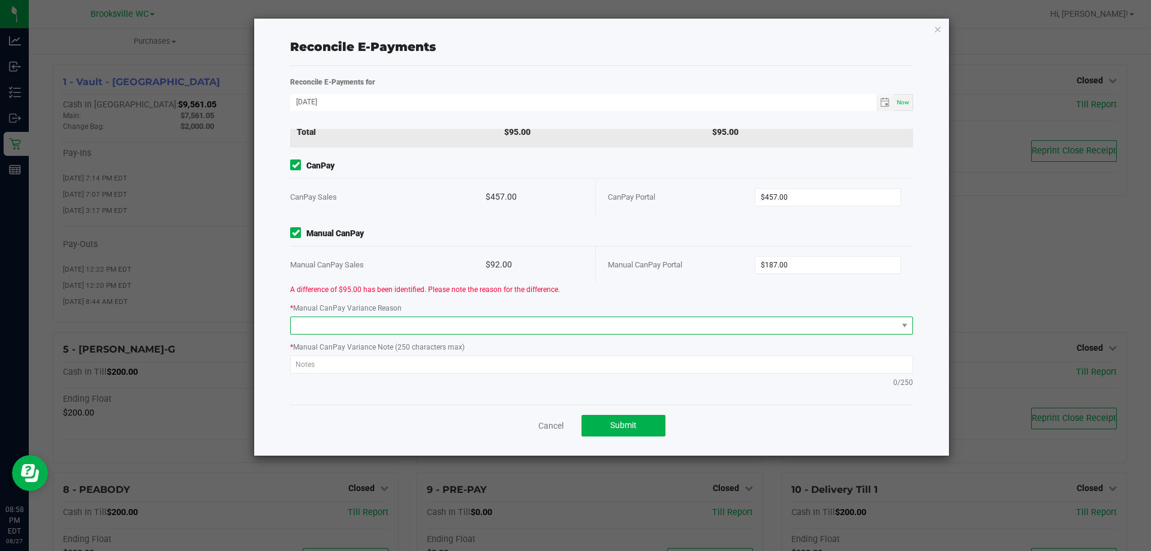
click at [487, 324] on span at bounding box center [594, 325] width 607 height 17
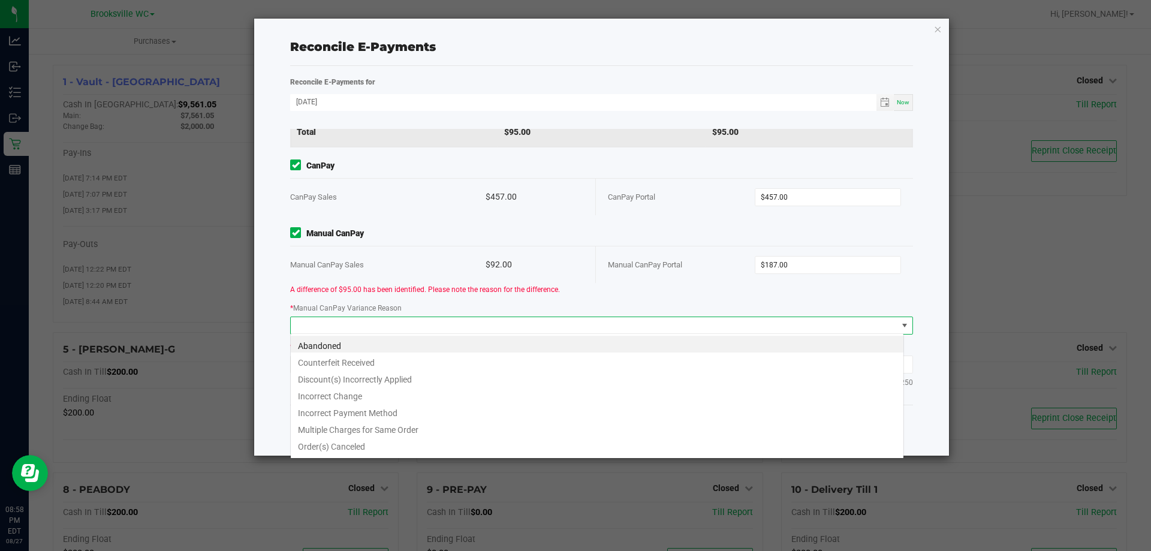
scroll to position [18, 614]
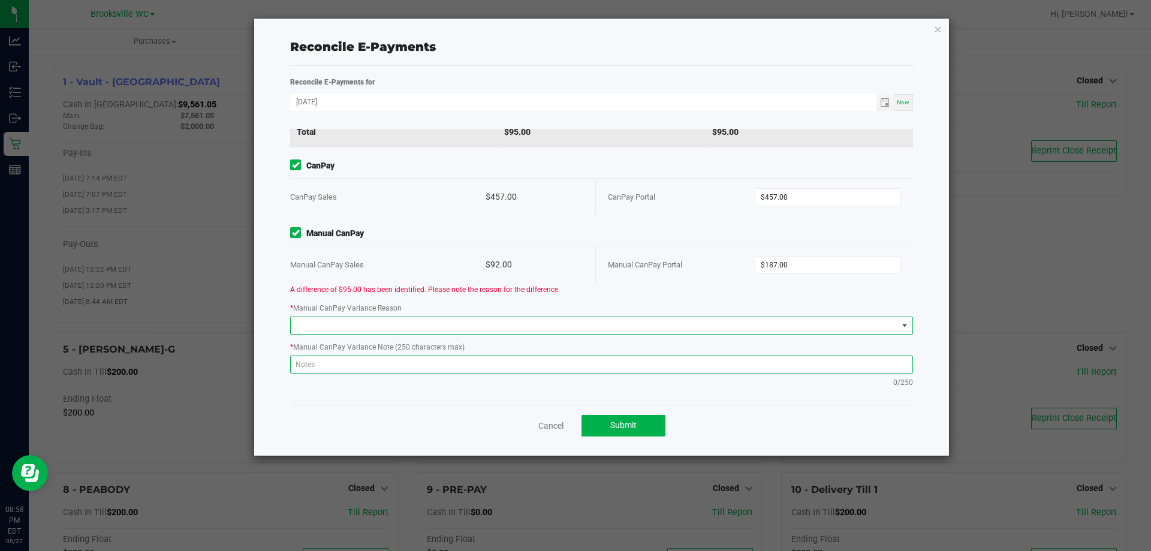
click at [372, 362] on textarea at bounding box center [601, 364] width 623 height 18
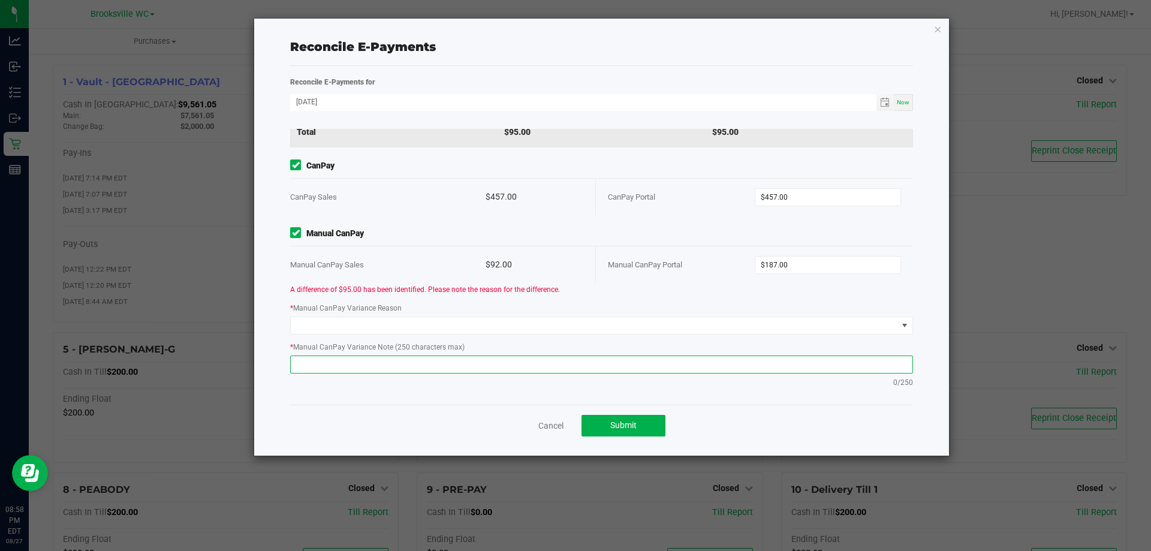
paste textarea "# 11858476"
type textarea "# 11858476 was entered in as POB manual instead of canpay manual"
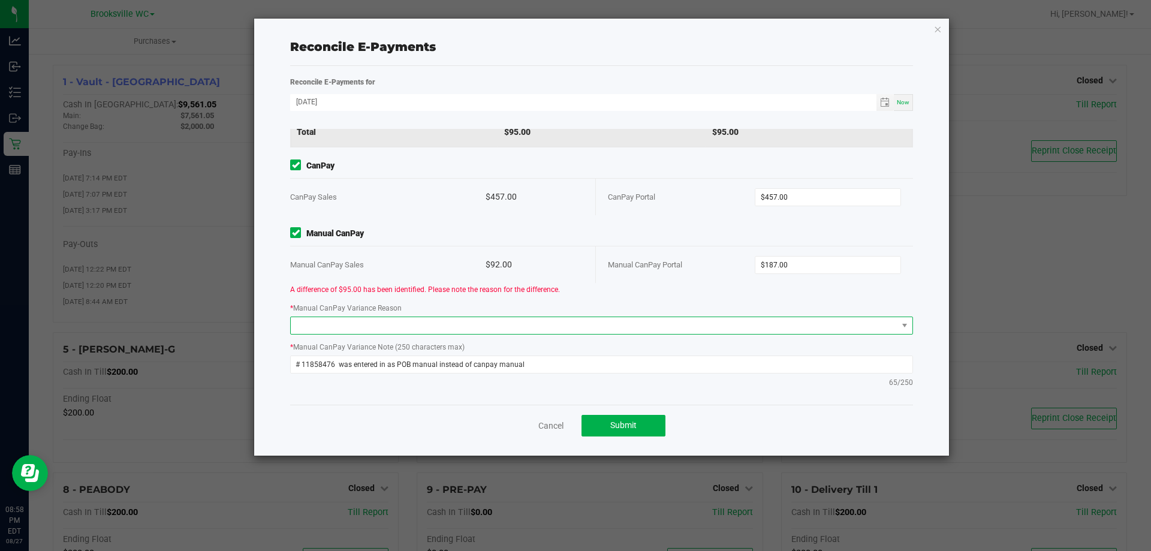
click at [456, 320] on span at bounding box center [594, 325] width 607 height 17
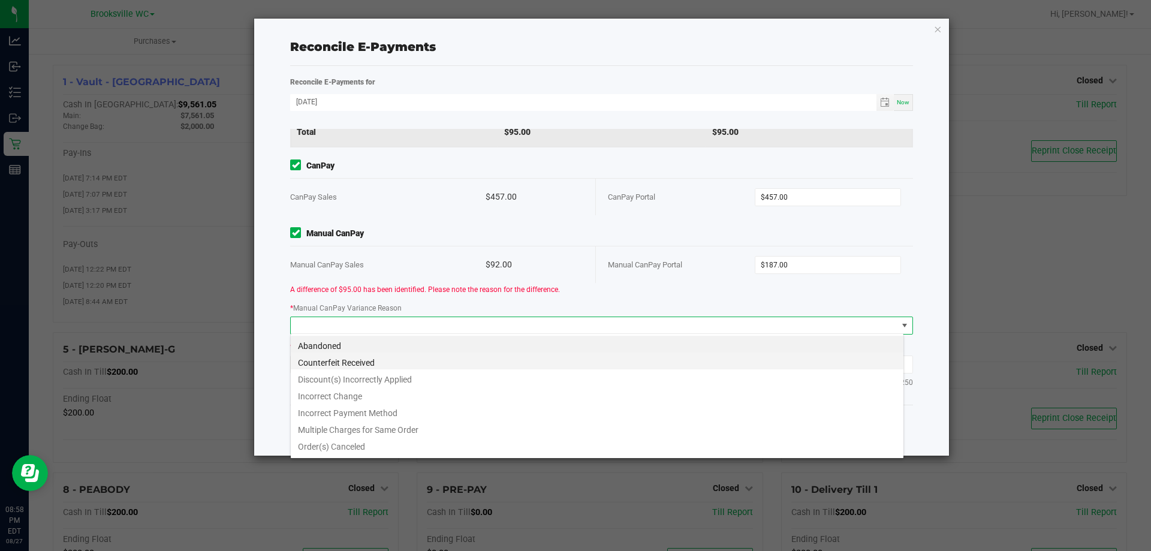
scroll to position [14, 0]
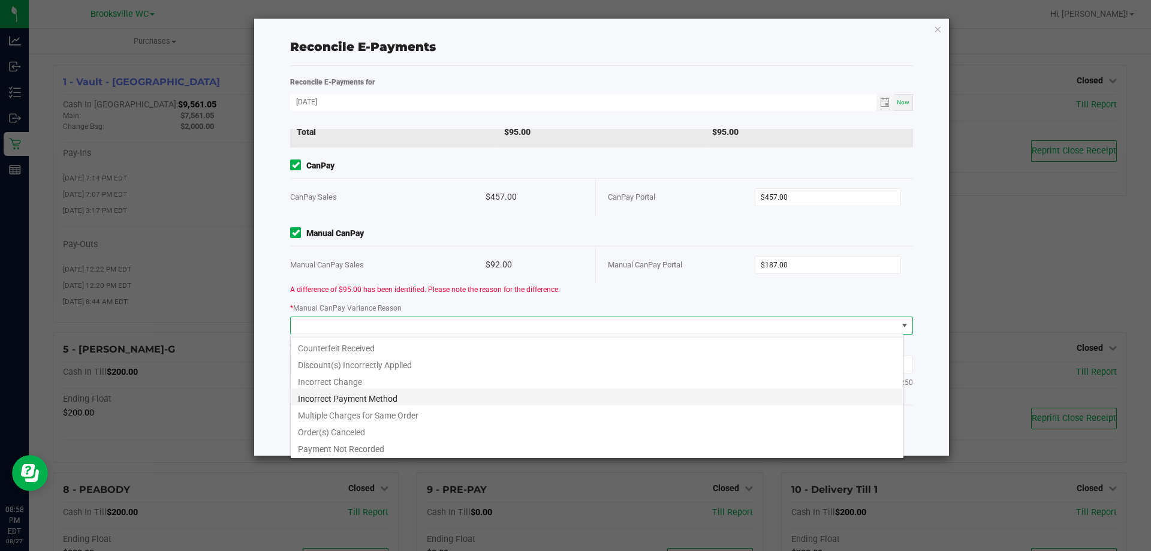
click at [372, 400] on li "Incorrect Payment Method" at bounding box center [597, 396] width 613 height 17
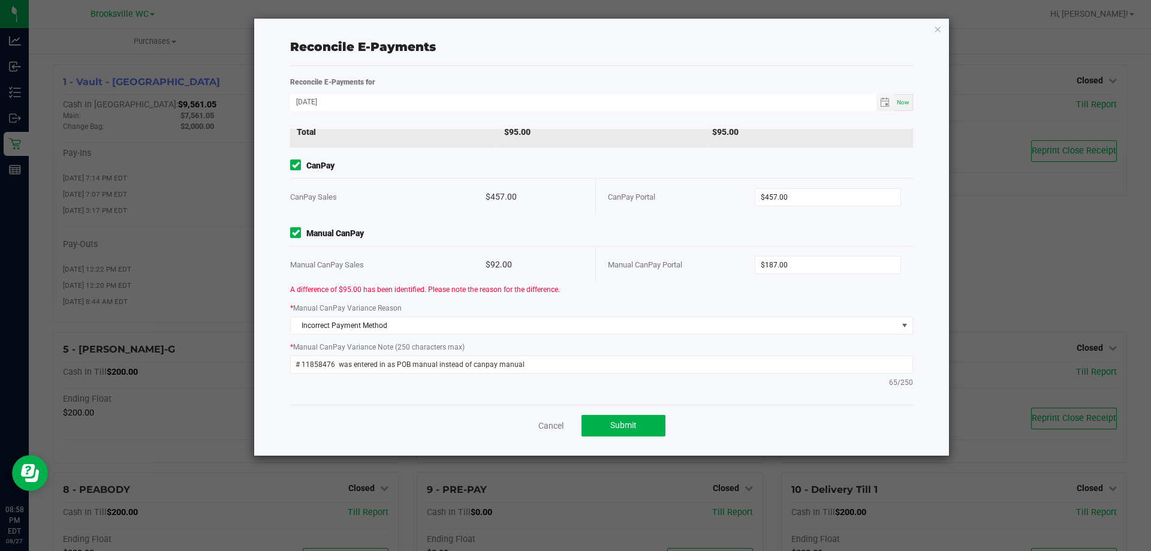
click at [403, 306] on div "* Manual CanPay Variance Reason Incorrect Payment Method" at bounding box center [601, 318] width 641 height 33
click at [816, 264] on input "187" at bounding box center [828, 265] width 146 height 17
click at [620, 306] on div "* Manual CanPay Variance Reason Incorrect Payment Method" at bounding box center [601, 318] width 641 height 33
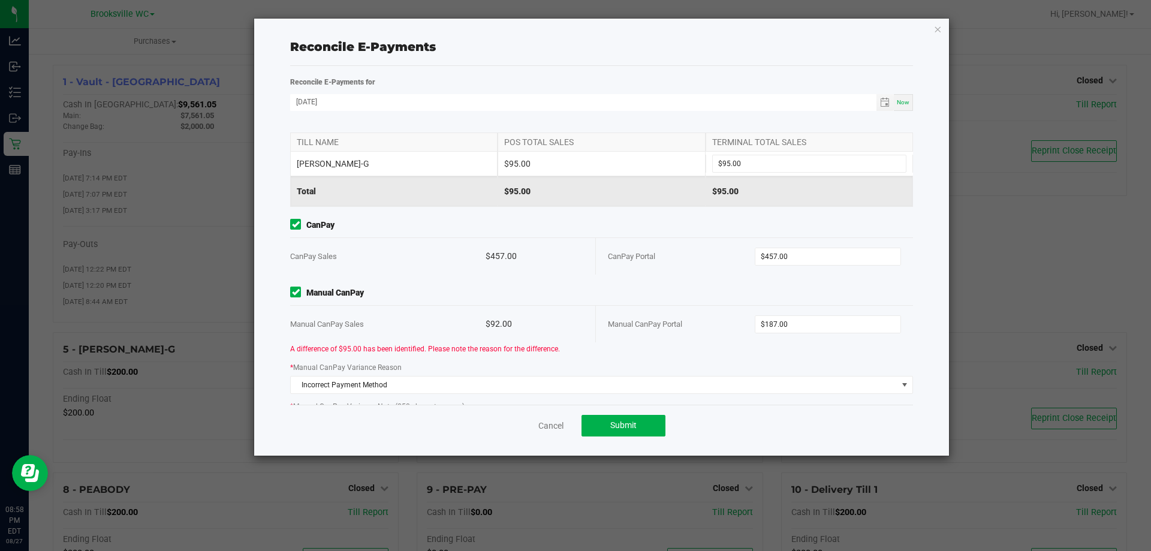
scroll to position [193, 0]
click at [772, 321] on input "187" at bounding box center [828, 324] width 146 height 17
type input "$187.00"
click at [654, 322] on span "Manual CanPay Portal" at bounding box center [645, 324] width 74 height 9
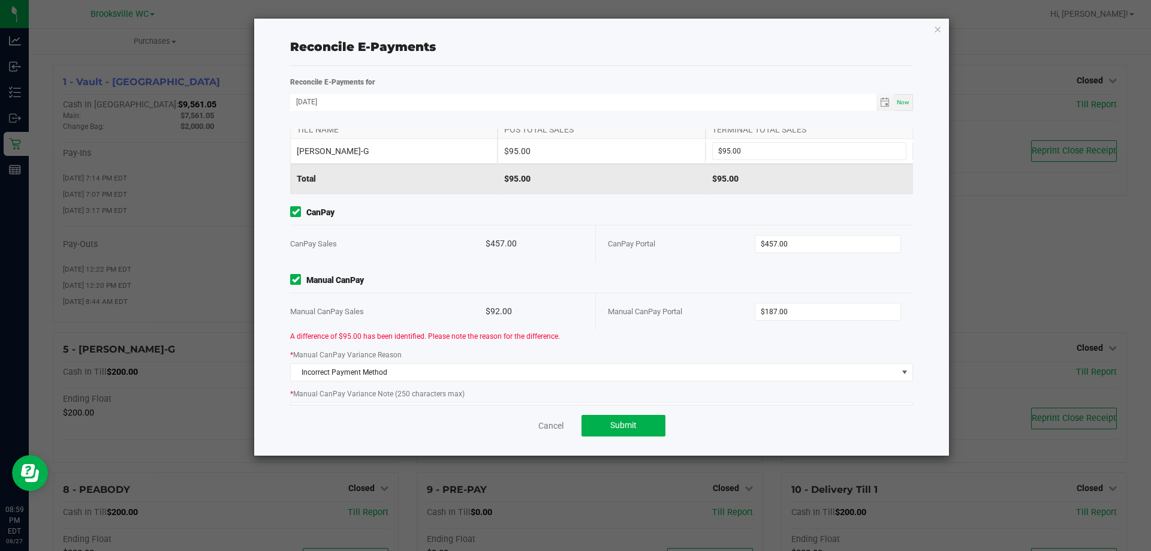
scroll to position [133, 0]
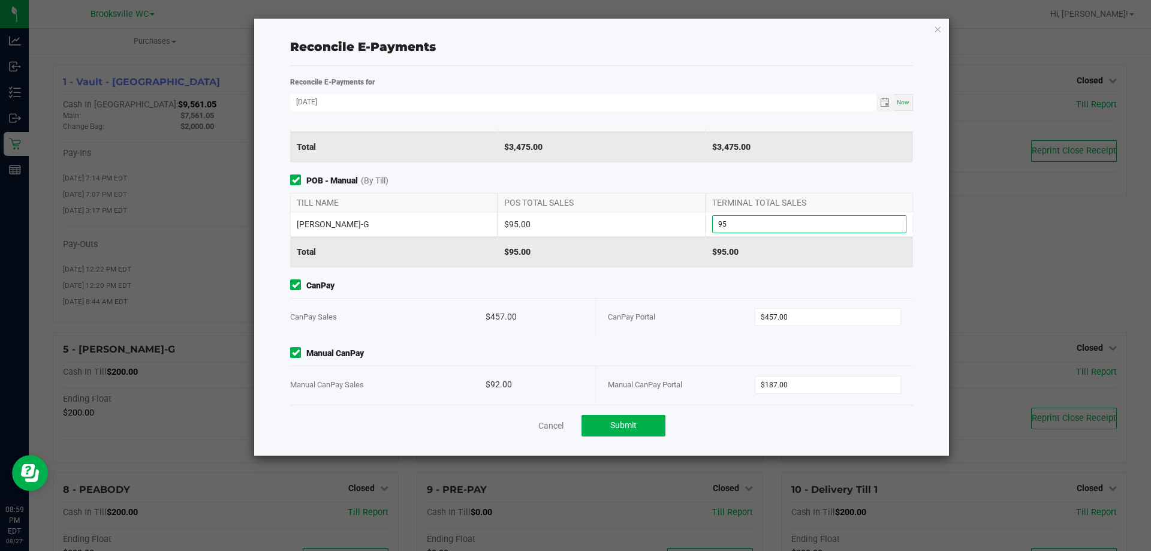
click at [749, 224] on input "95" at bounding box center [809, 224] width 193 height 17
type input "$95.00"
click at [589, 245] on div "$95.00" at bounding box center [601, 252] width 207 height 30
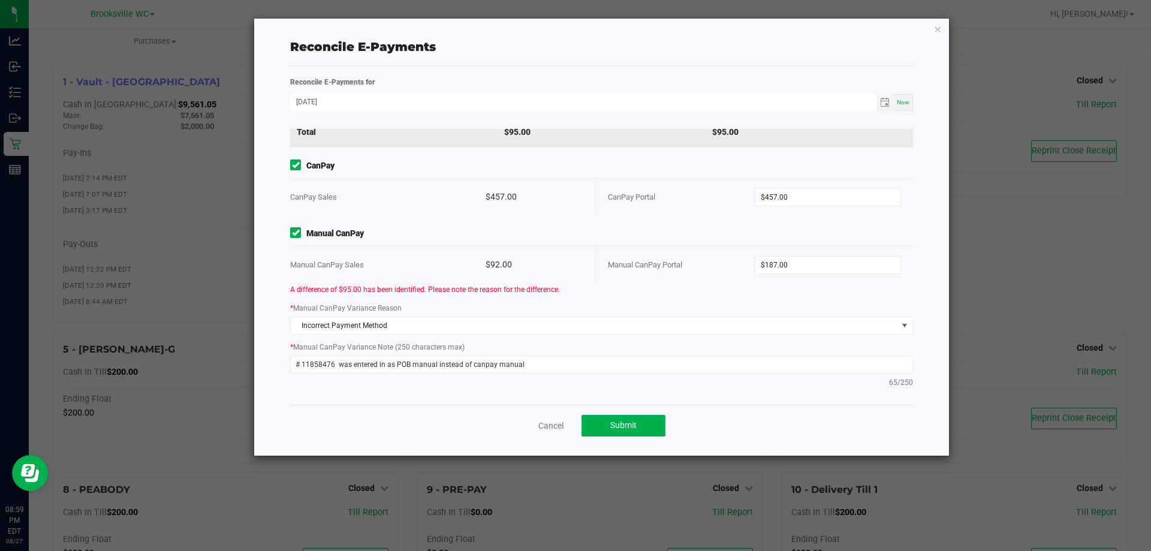
click at [635, 281] on div "Manual CanPay Portal" at bounding box center [681, 264] width 147 height 37
click at [622, 421] on span "Submit" at bounding box center [623, 425] width 26 height 10
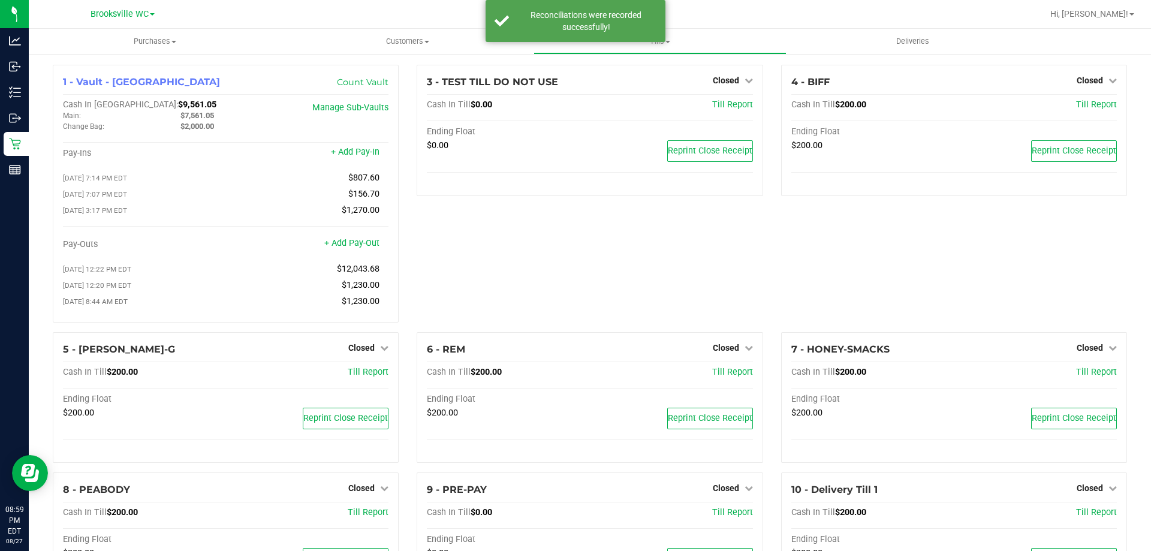
click at [503, 280] on div "3 - TEST TILL DO NOT USE Closed Open Till Cash In Till $0.00 Till Report Ending…" at bounding box center [590, 198] width 364 height 267
click at [451, 303] on div "3 - TEST TILL DO NOT USE Closed Open Till Cash In Till $0.00 Till Report Ending…" at bounding box center [590, 198] width 364 height 267
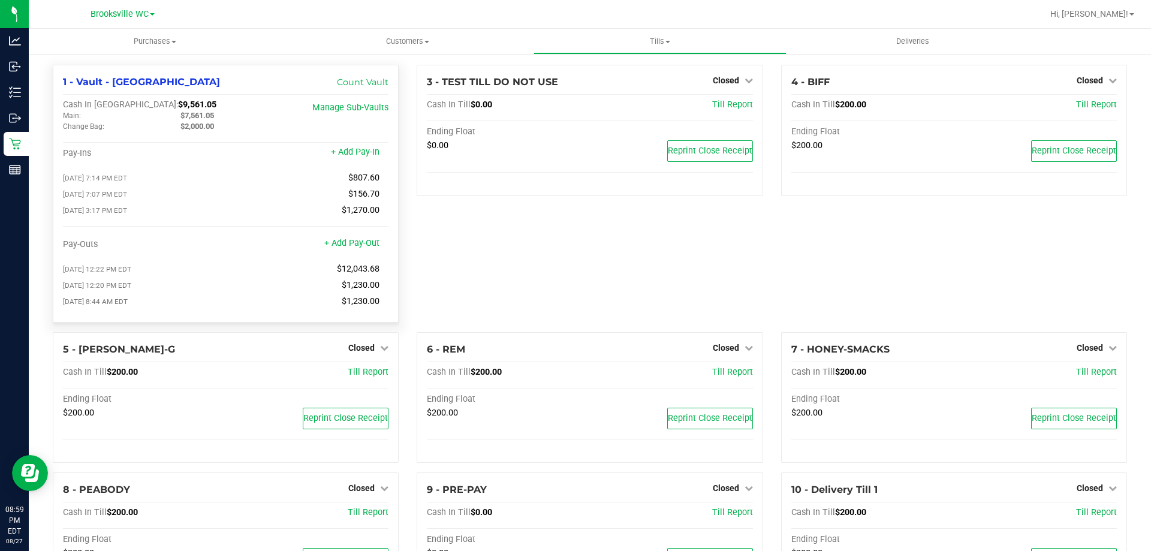
click at [205, 116] on span "$7,561.05" at bounding box center [197, 115] width 34 height 9
copy span "7,561.05"
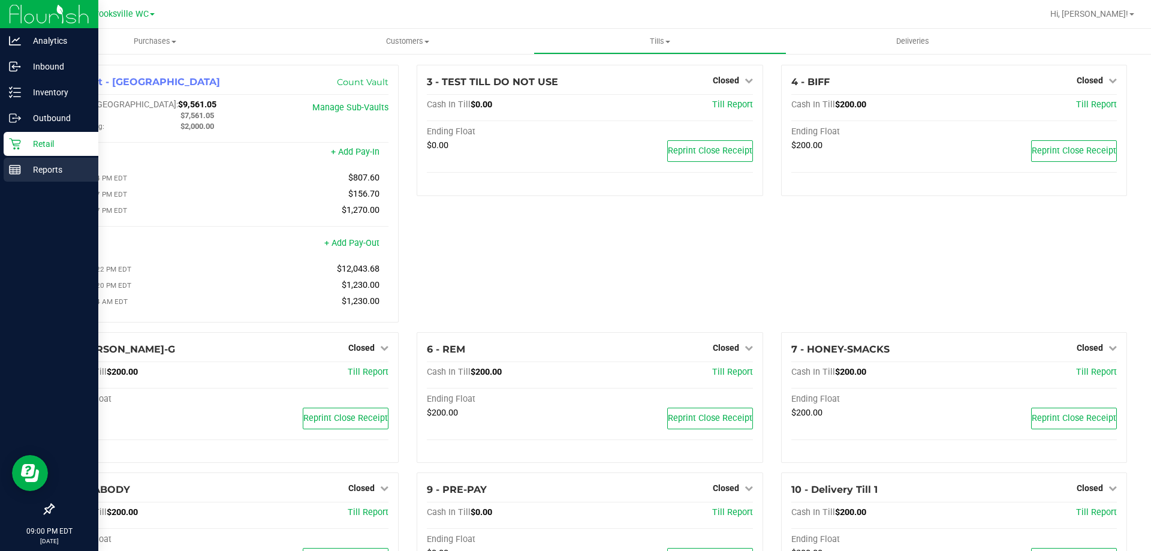
click at [15, 171] on icon at bounding box center [15, 170] width 12 height 12
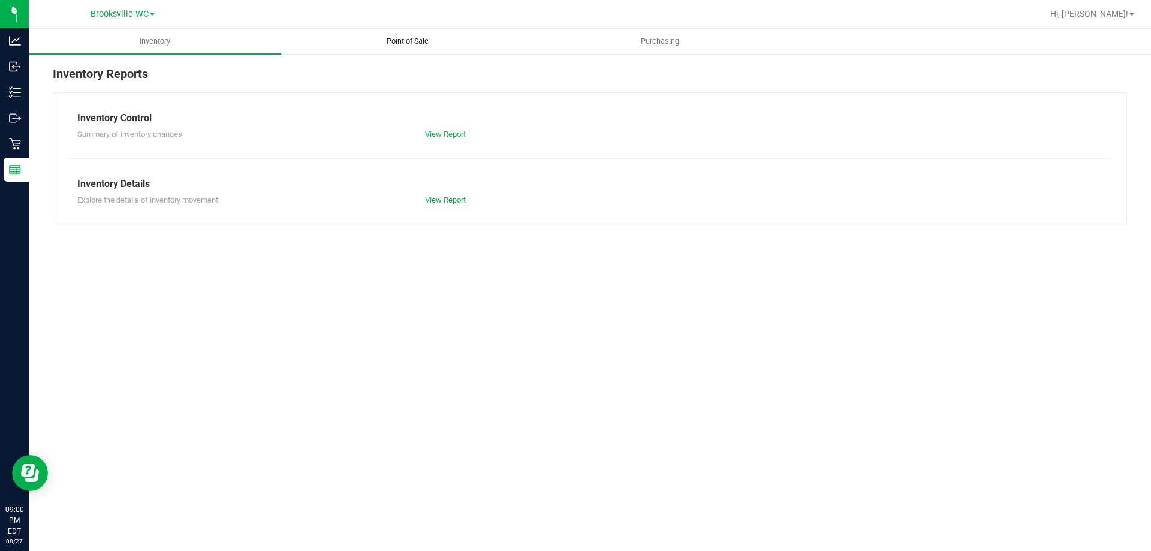
click at [417, 45] on span "Point of Sale" at bounding box center [407, 41] width 74 height 11
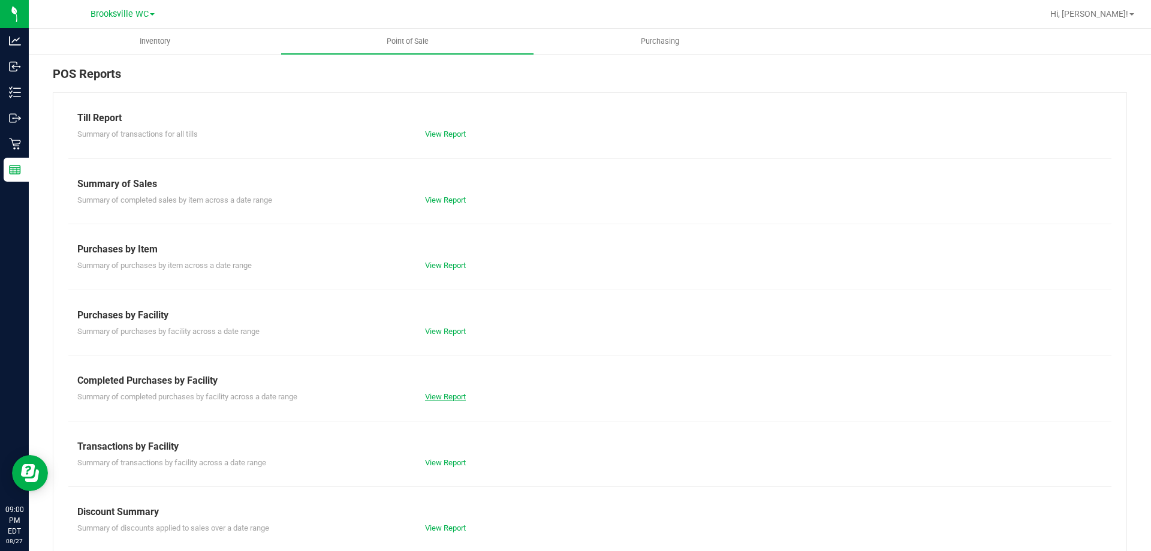
click at [436, 394] on link "View Report" at bounding box center [445, 396] width 41 height 9
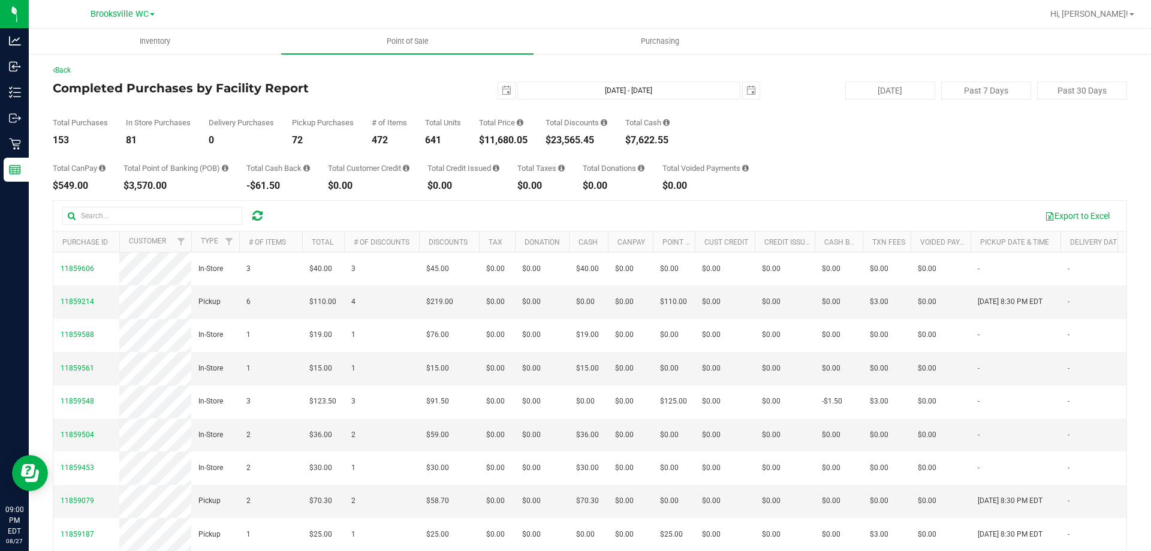
click at [507, 136] on div "$11,680.05" at bounding box center [503, 140] width 49 height 10
copy div "11,680.05"
click at [62, 144] on div "153" at bounding box center [80, 140] width 55 height 10
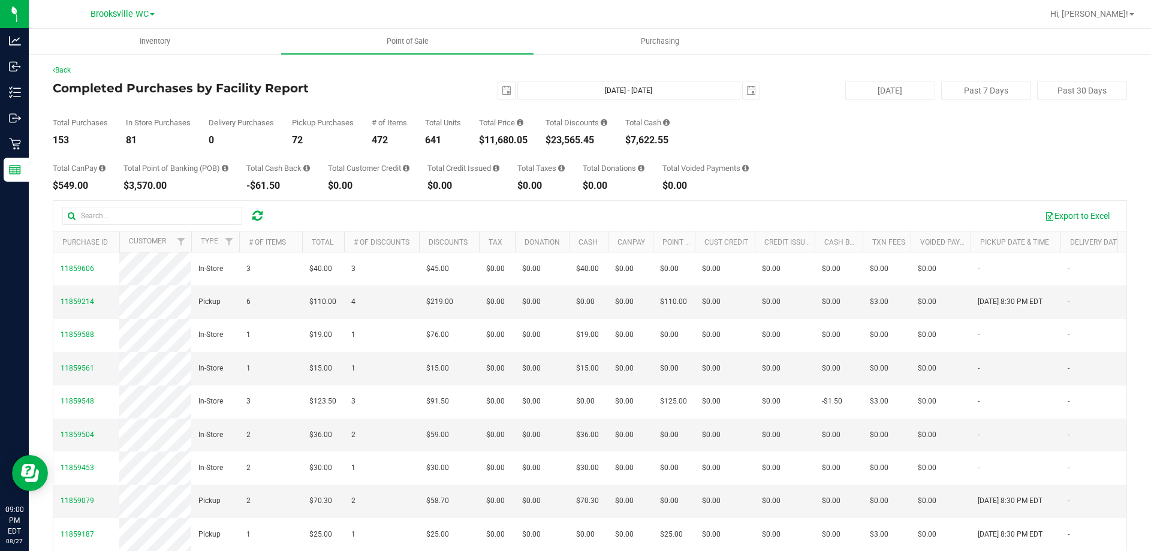
copy div "153"
click at [576, 139] on div "$23,565.45" at bounding box center [576, 140] width 62 height 10
copy div "23,565.45"
click at [973, 187] on div "Total CanPay $549.00 Total Point of Banking (POB) $3,570.00 Total Cash Back -$6…" at bounding box center [590, 168] width 1074 height 46
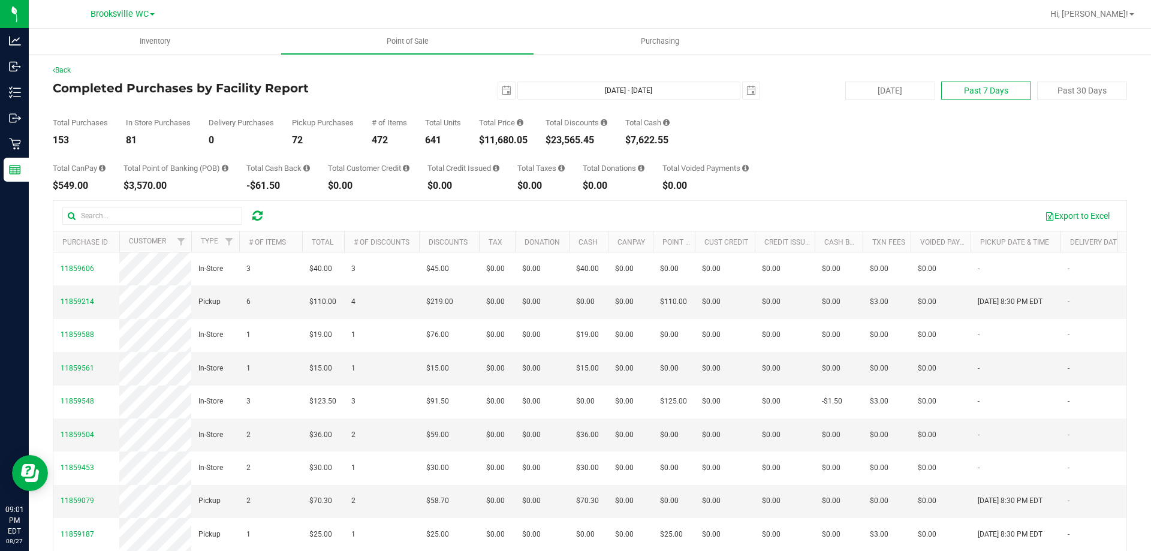
click at [972, 86] on button "Past 7 Days" at bounding box center [986, 91] width 90 height 18
type input "2025-08-20"
type input "Aug 20, 2025 - Aug 27, 2025"
click at [520, 130] on div "Total Price $73,253.54" at bounding box center [503, 132] width 49 height 26
click at [516, 138] on div "$73,253.54" at bounding box center [503, 140] width 49 height 10
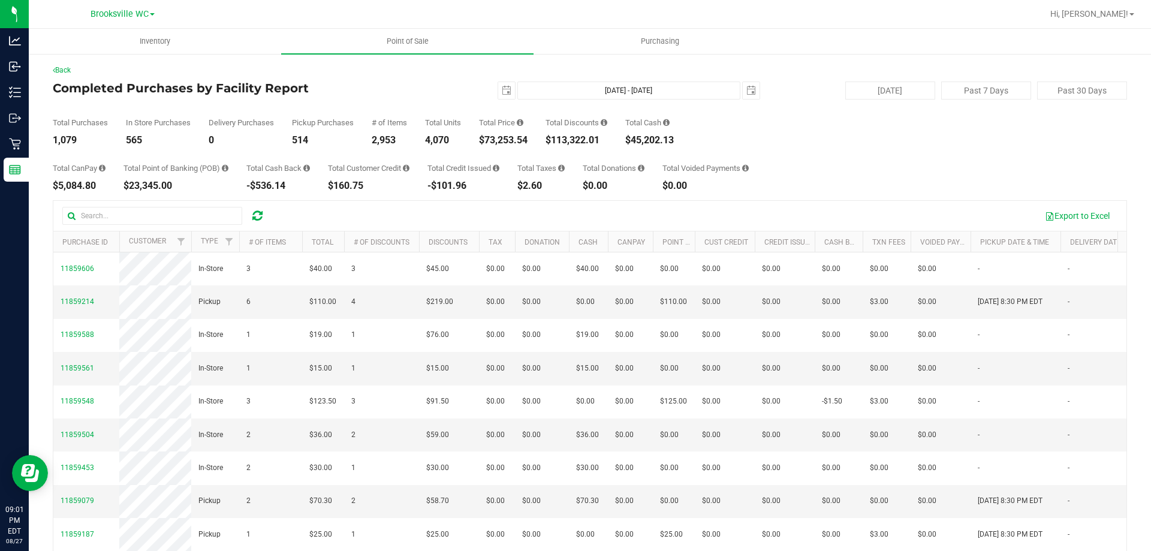
click at [515, 138] on div "$73,253.54" at bounding box center [503, 140] width 49 height 10
copy div "73,253.54"
click at [1087, 78] on div "Back Completed Purchases by Facility Report 2025-08-20 Aug 20, 2025 - Aug 27, 2…" at bounding box center [590, 347] width 1074 height 564
click at [1082, 88] on button "Past 30 Days" at bounding box center [1082, 91] width 90 height 18
type input "2025-07-28"
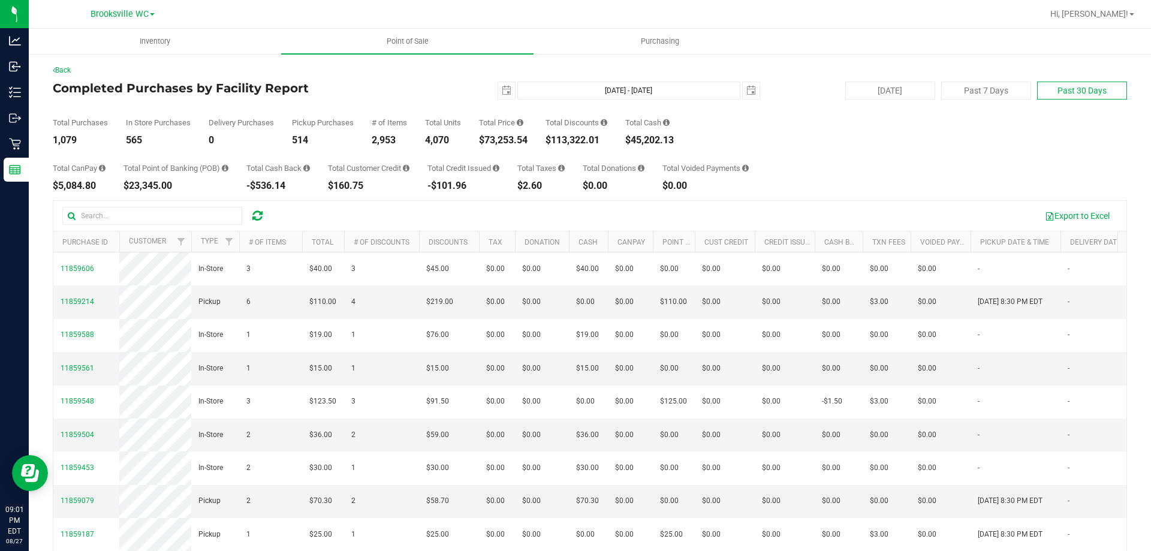
type input "Jul 28, 2025 - Aug 27, 2025"
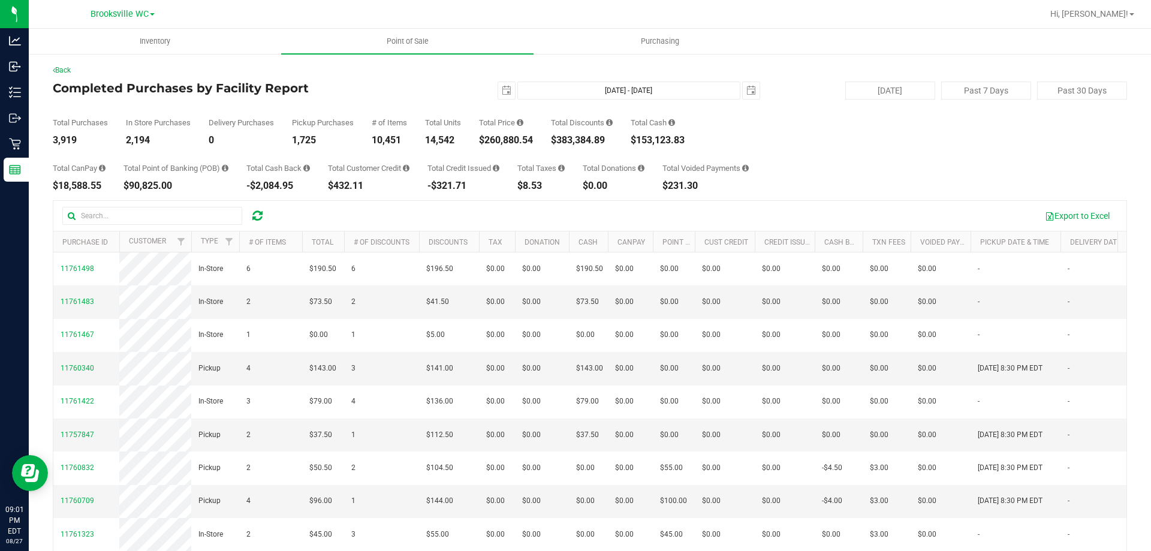
click at [510, 139] on div "$260,880.54" at bounding box center [506, 140] width 54 height 10
copy div "260,880.54"
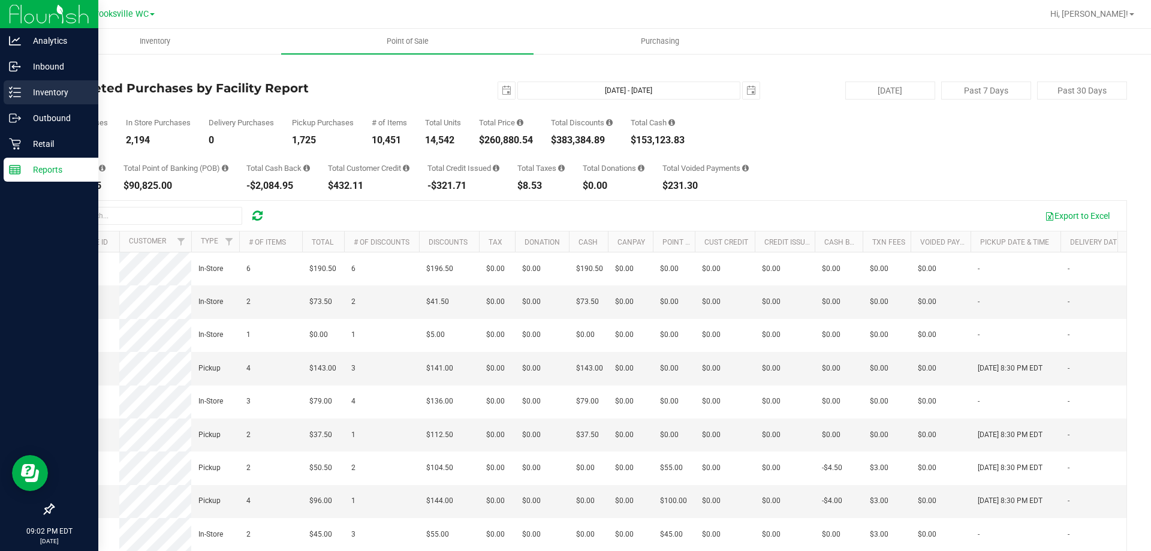
click at [11, 94] on icon at bounding box center [15, 92] width 12 height 12
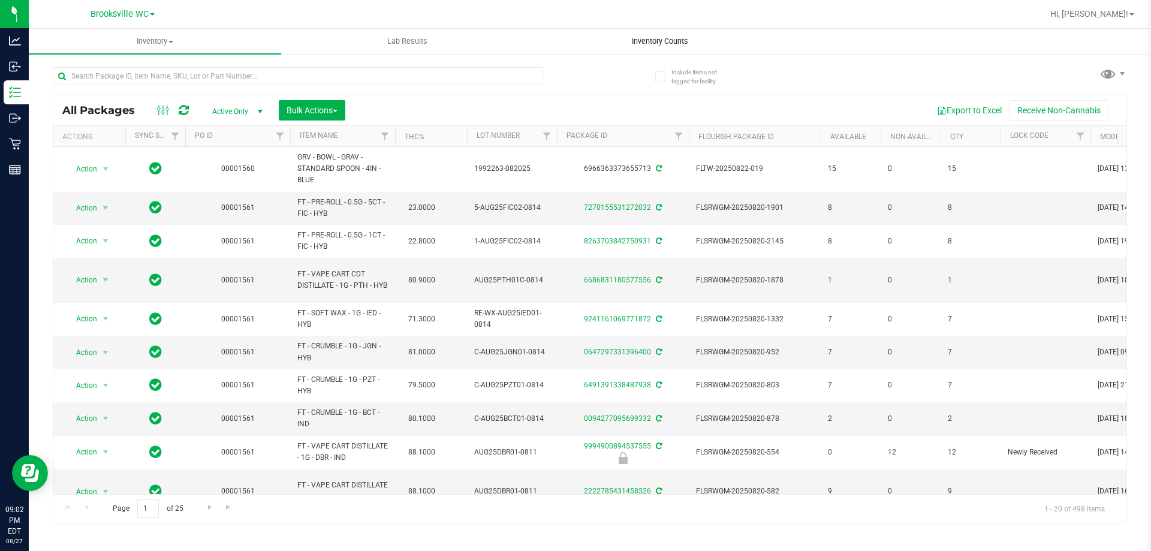
click at [645, 41] on span "Inventory Counts" at bounding box center [660, 41] width 89 height 11
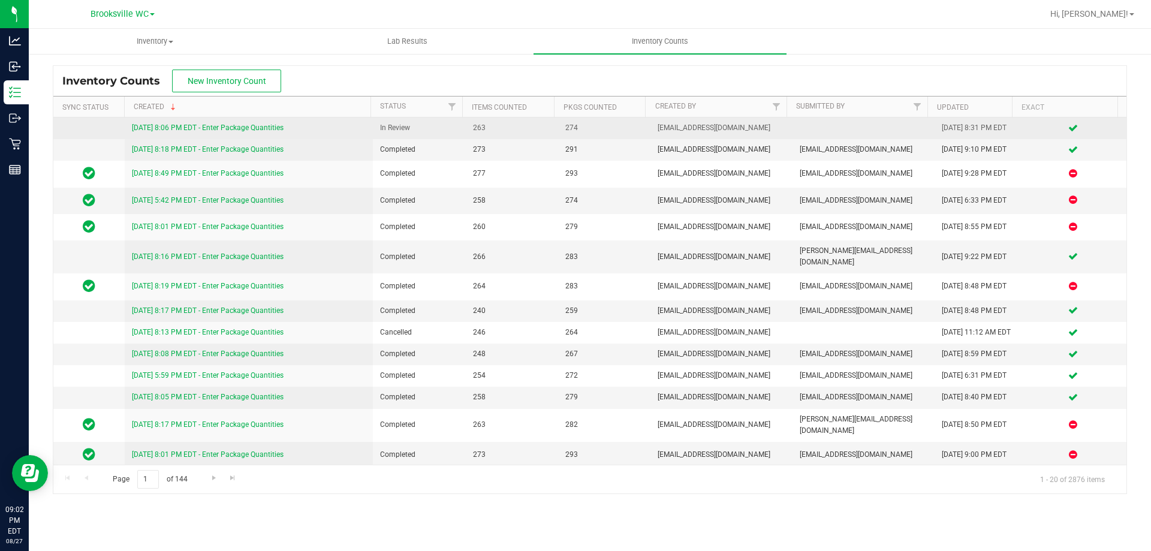
click at [242, 126] on link "8/27/25 8:06 PM EDT - Enter Package Quantities" at bounding box center [208, 127] width 152 height 8
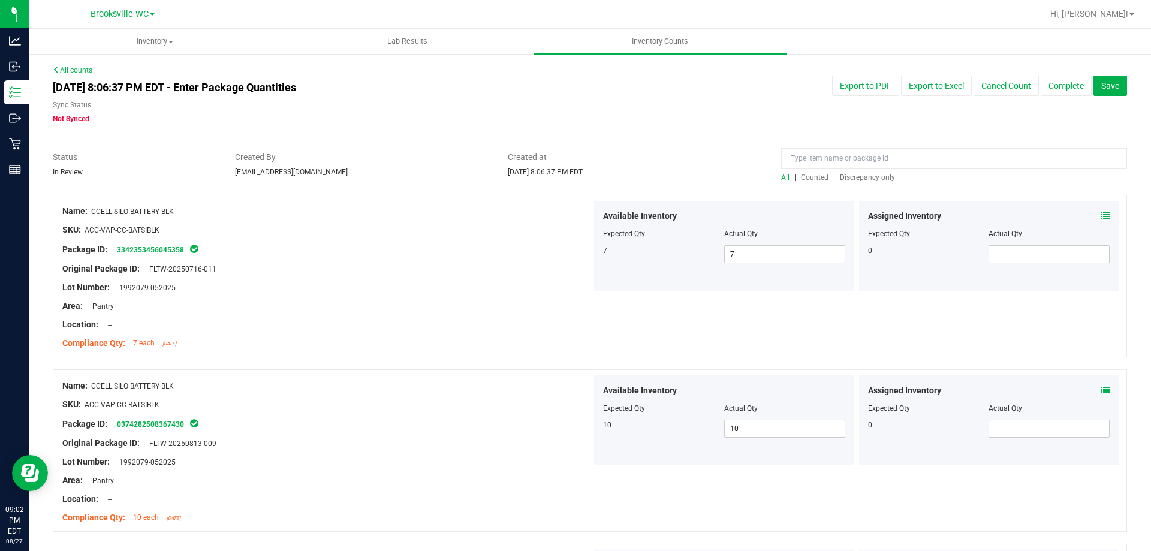
click at [848, 172] on div "All | Counted | Discrepancy only" at bounding box center [954, 177] width 346 height 11
click at [845, 174] on span "Discrepancy only" at bounding box center [867, 177] width 55 height 8
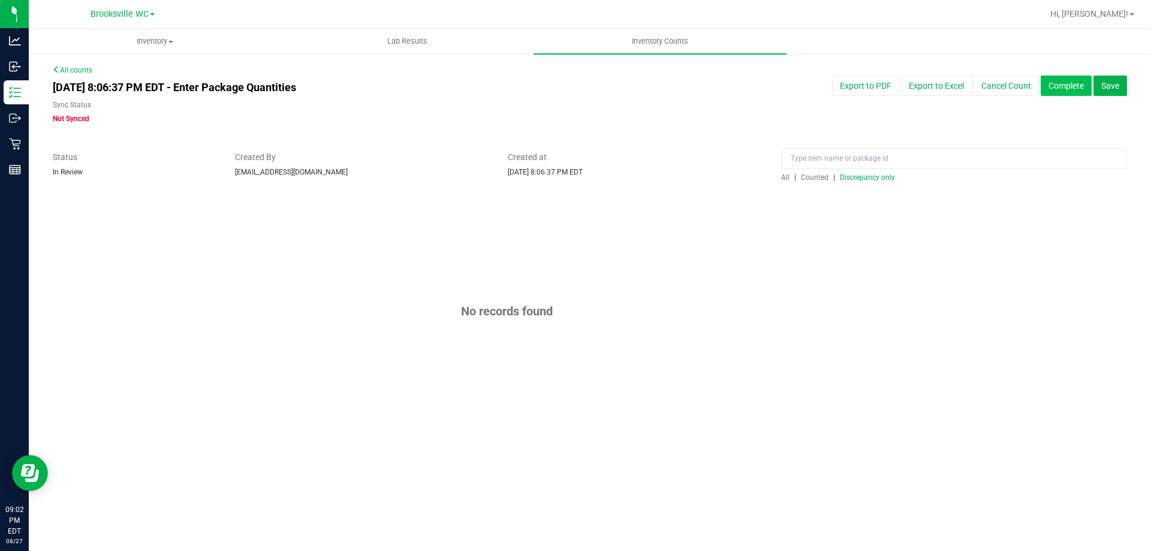
click at [1066, 86] on button "Complete" at bounding box center [1066, 86] width 51 height 20
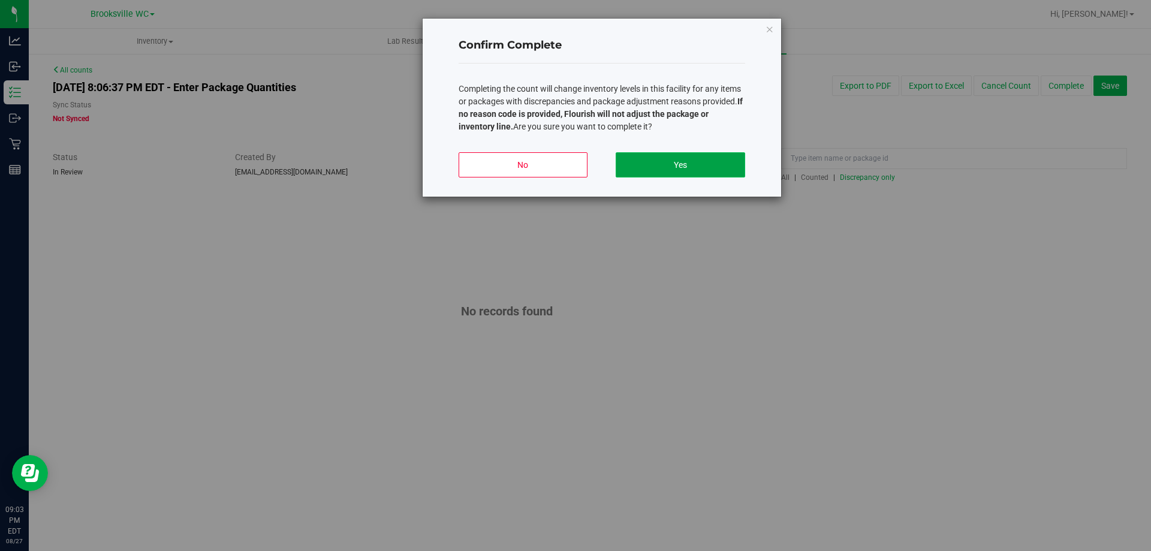
click at [680, 164] on button "Yes" at bounding box center [680, 164] width 129 height 25
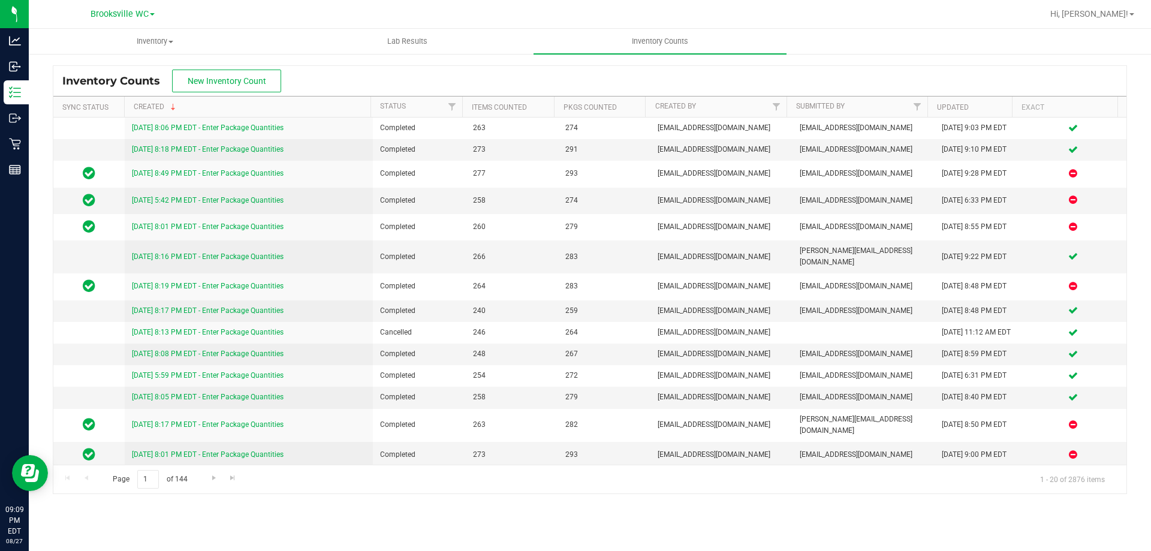
click at [447, 76] on div "Inventory Counts New Inventory Count" at bounding box center [589, 81] width 1073 height 30
click at [1118, 13] on span "Hi, [PERSON_NAME]!" at bounding box center [1089, 14] width 78 height 10
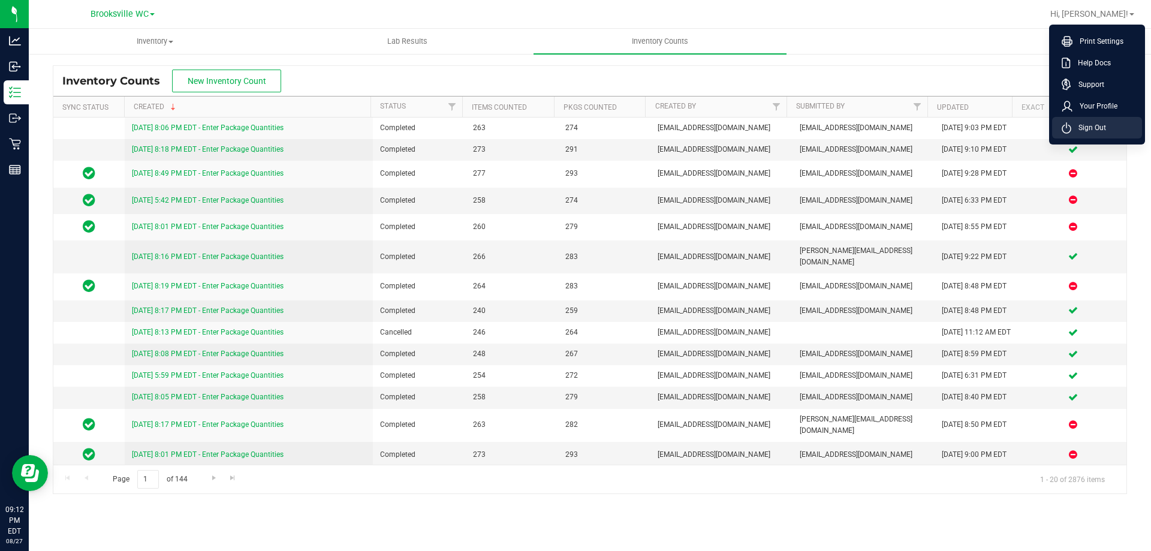
click at [1089, 124] on span "Sign Out" at bounding box center [1088, 128] width 35 height 12
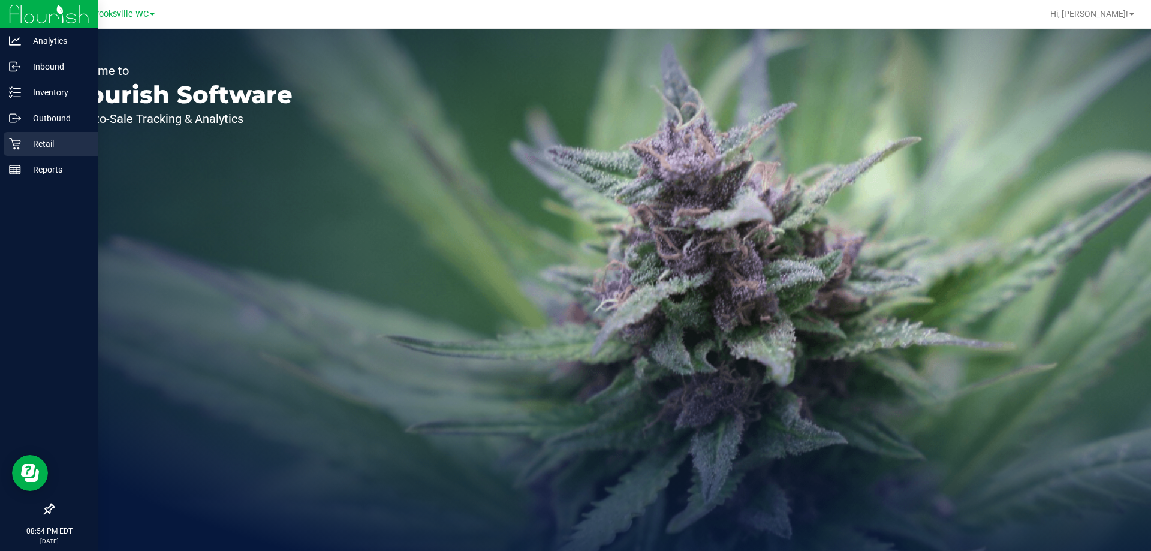
click at [47, 143] on p "Retail" at bounding box center [57, 144] width 72 height 14
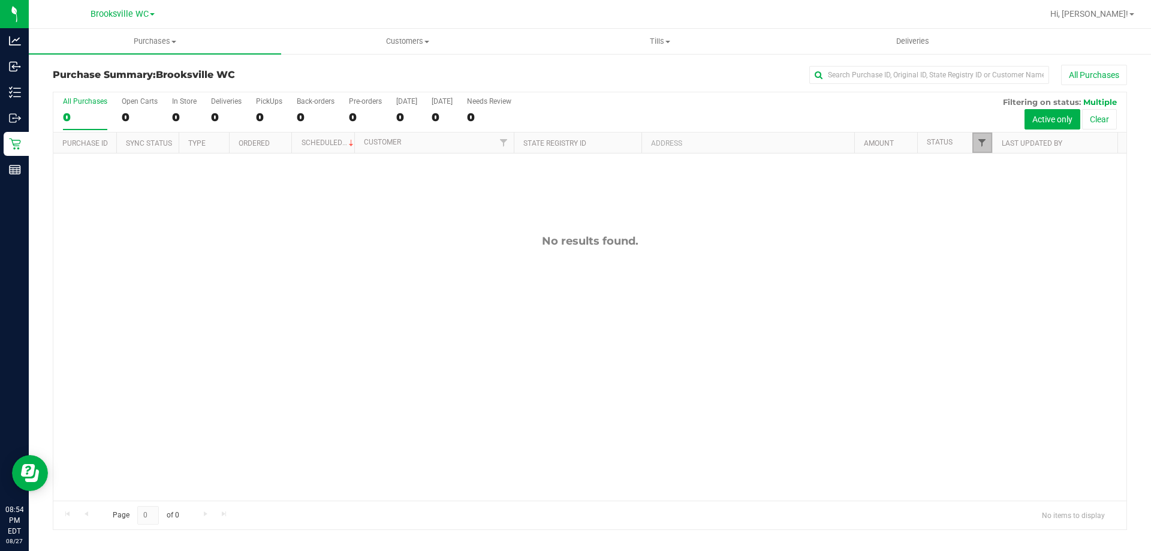
click at [980, 146] on span "Filter" at bounding box center [982, 143] width 10 height 10
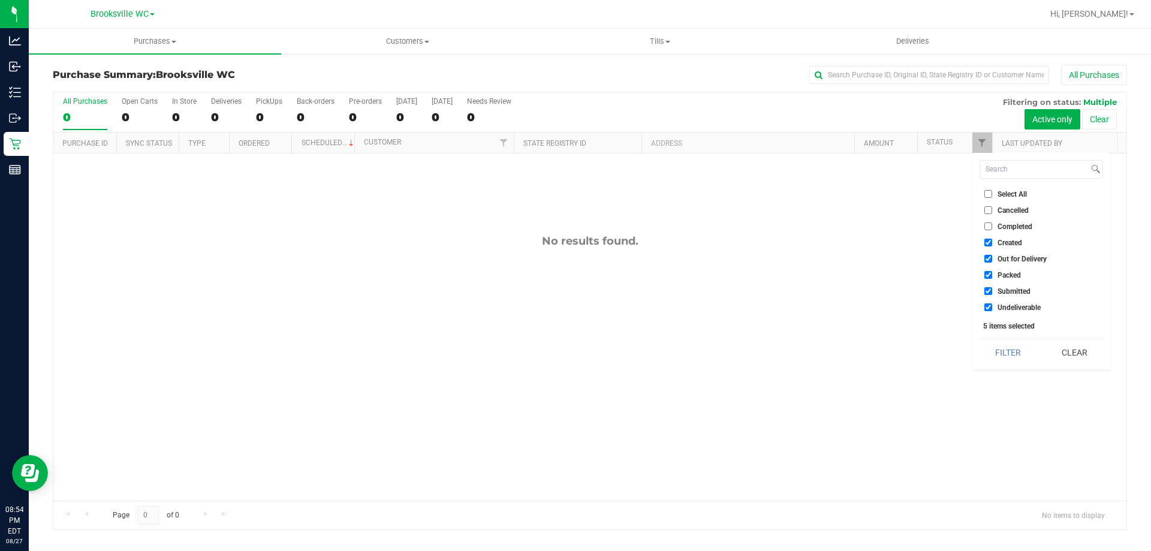
click at [988, 239] on input "Created" at bounding box center [988, 243] width 8 height 8
checkbox input "false"
click at [991, 256] on input "Out for Delivery" at bounding box center [988, 259] width 8 height 8
checkbox input "false"
click at [994, 273] on label "Packed" at bounding box center [1002, 275] width 37 height 8
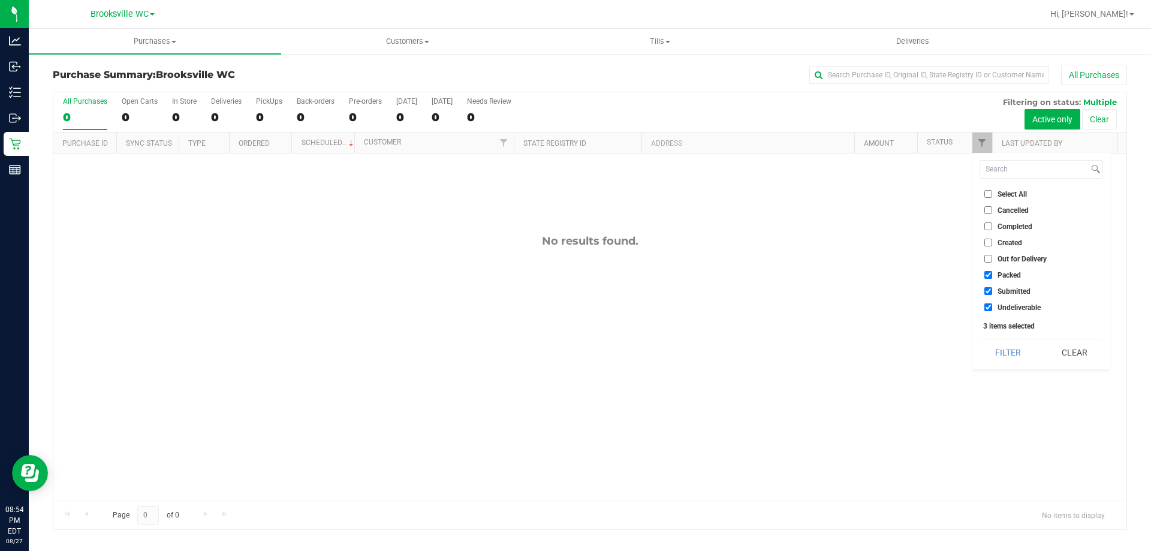
click at [992, 273] on input "Packed" at bounding box center [988, 275] width 8 height 8
checkbox input "false"
click at [992, 288] on label "Submitted" at bounding box center [1007, 291] width 46 height 8
click at [992, 288] on input "Submitted" at bounding box center [988, 291] width 8 height 8
checkbox input "false"
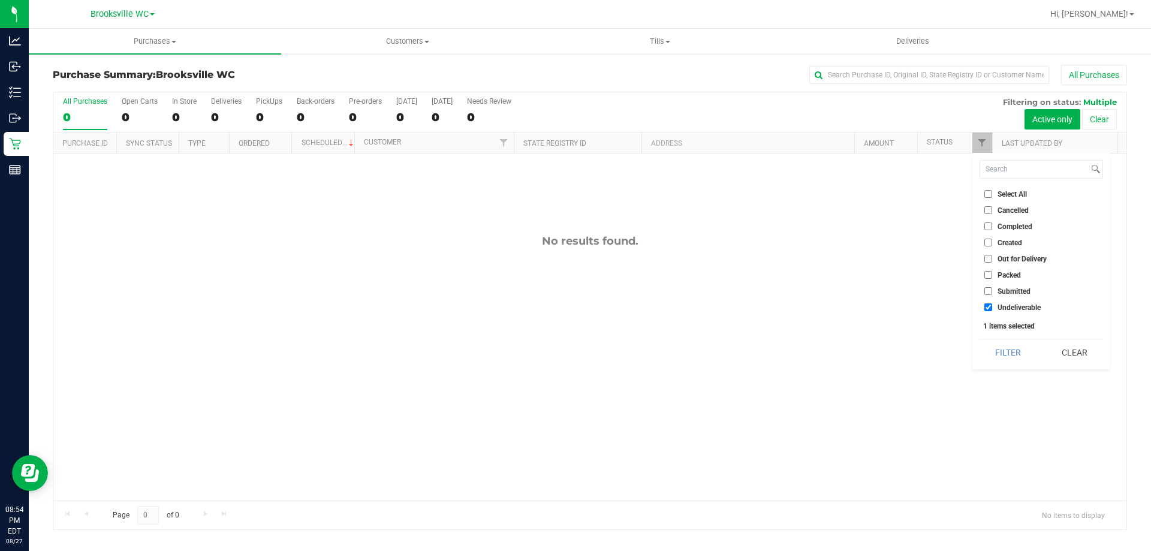
click at [996, 309] on label "Undeliverable" at bounding box center [1012, 307] width 56 height 8
click at [992, 309] on input "Undeliverable" at bounding box center [988, 307] width 8 height 8
checkbox input "false"
click at [994, 228] on label "Completed" at bounding box center [1008, 226] width 48 height 8
click at [992, 228] on input "Completed" at bounding box center [988, 226] width 8 height 8
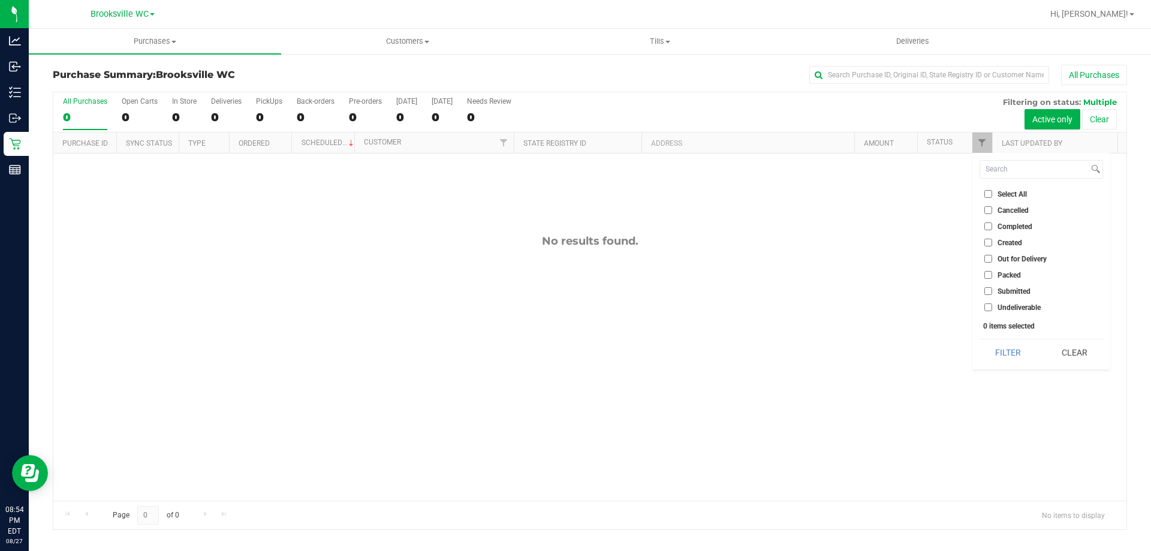
checkbox input "true"
click at [1011, 354] on button "Filter" at bounding box center [1008, 352] width 58 height 26
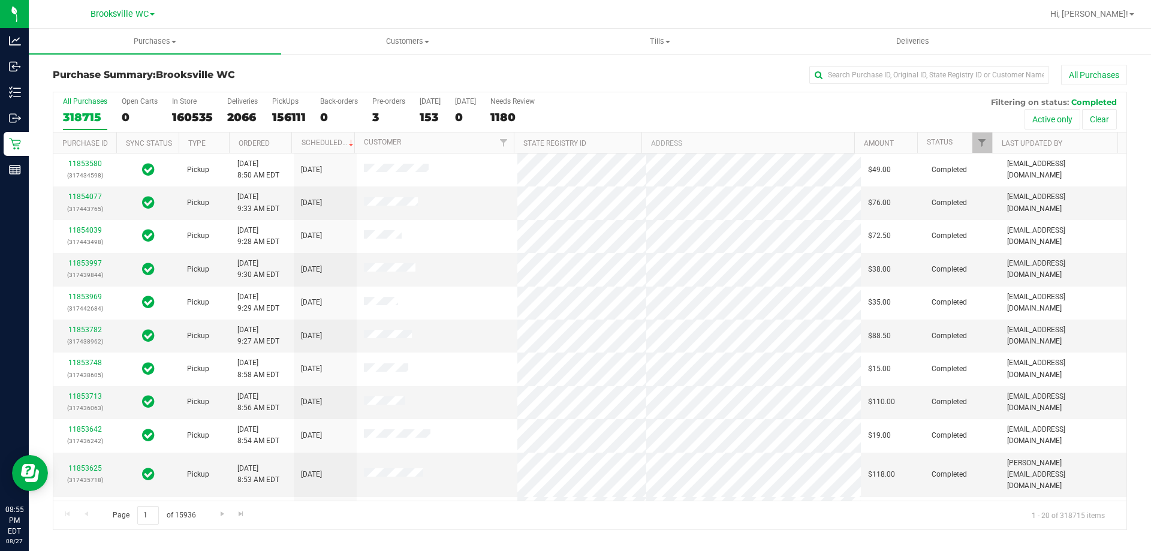
click at [432, 111] on div "153" at bounding box center [430, 117] width 21 height 14
click at [0, 0] on input "Today 153" at bounding box center [0, 0] width 0 height 0
click at [883, 145] on link "Amount" at bounding box center [879, 143] width 30 height 8
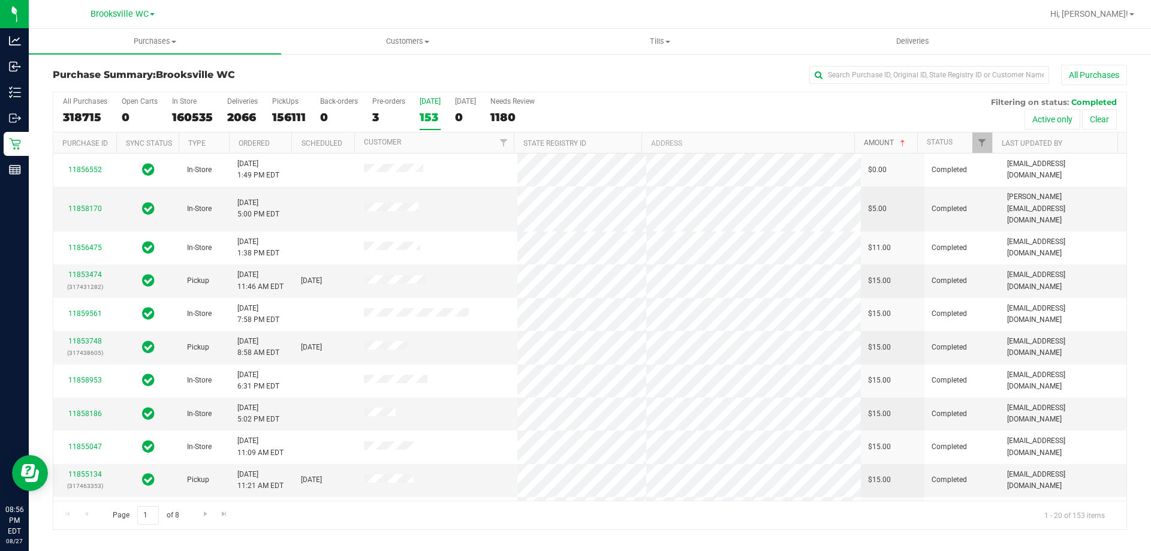
click at [880, 142] on link "Amount" at bounding box center [886, 142] width 44 height 8
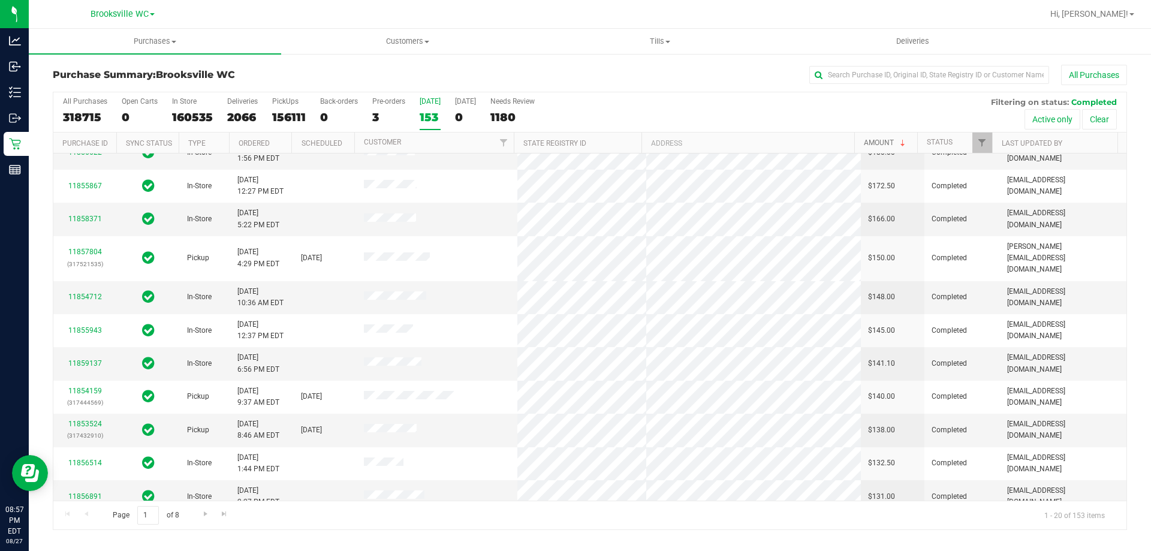
scroll to position [316, 0]
click at [202, 515] on span "Go to the next page" at bounding box center [206, 514] width 10 height 10
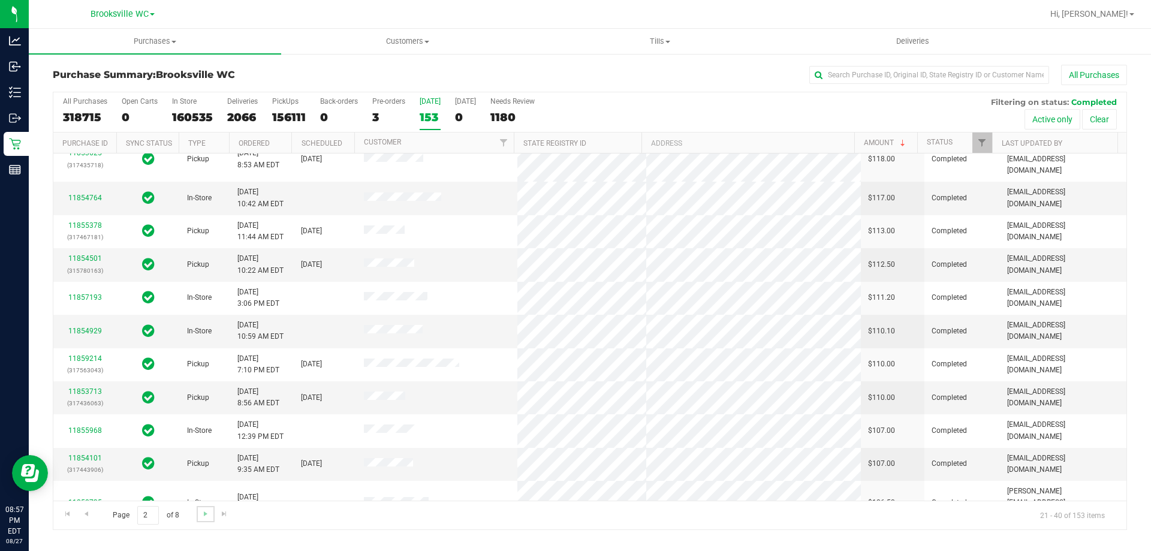
click at [198, 513] on link "Go to the next page" at bounding box center [205, 514] width 17 height 16
click at [206, 517] on span "Go to the next page" at bounding box center [206, 514] width 10 height 10
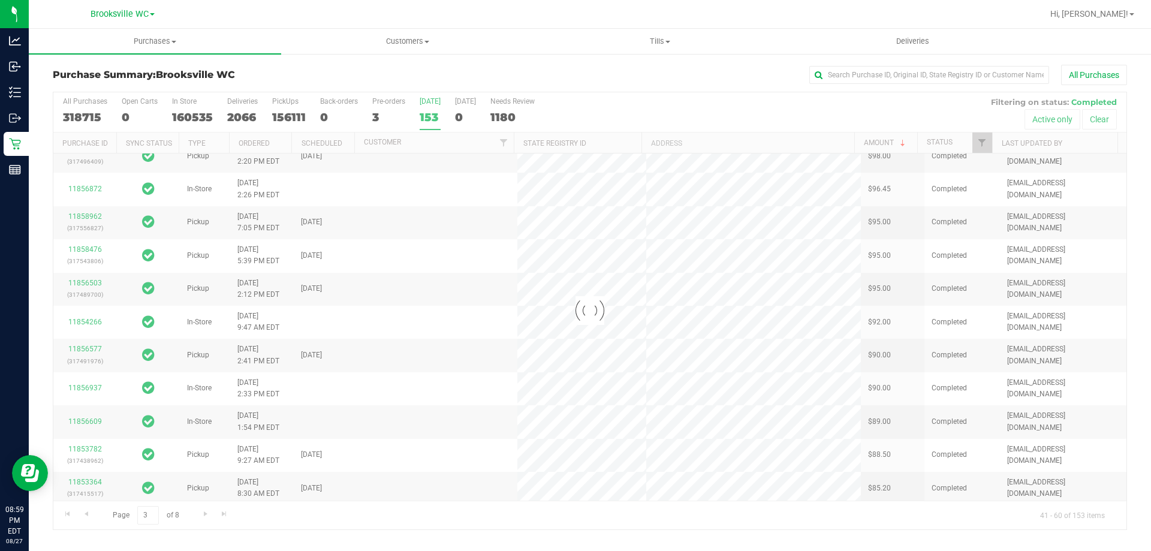
scroll to position [0, 0]
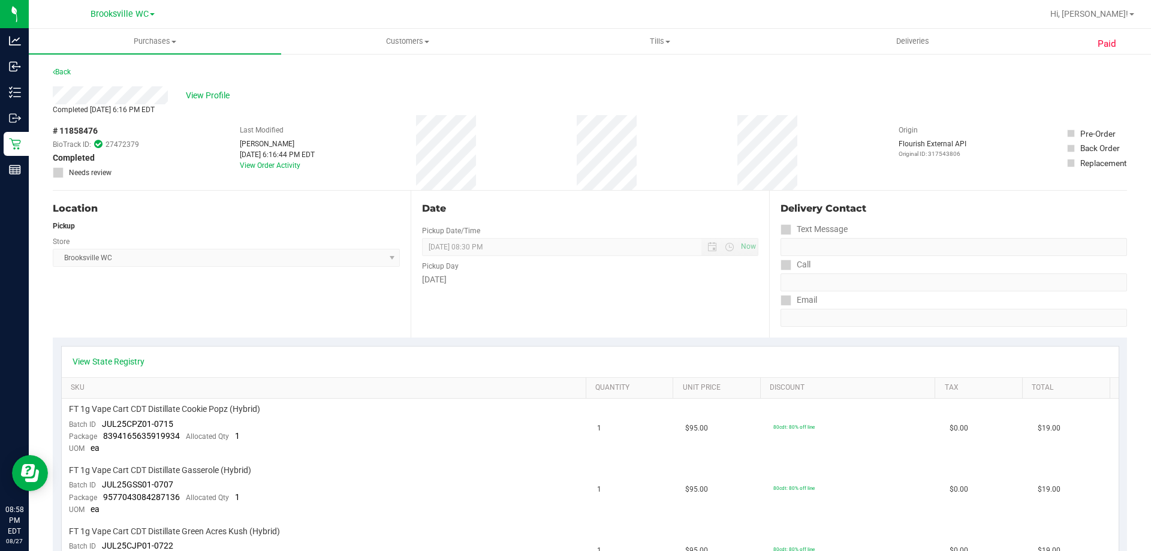
drag, startPoint x: 53, startPoint y: 129, endPoint x: 106, endPoint y: 132, distance: 53.4
click at [106, 132] on div "# 11858476 BioTrack ID: 27472379 Completed Needs review" at bounding box center [96, 151] width 86 height 53
copy div "# 11858476"
